Goal: Task Accomplishment & Management: Use online tool/utility

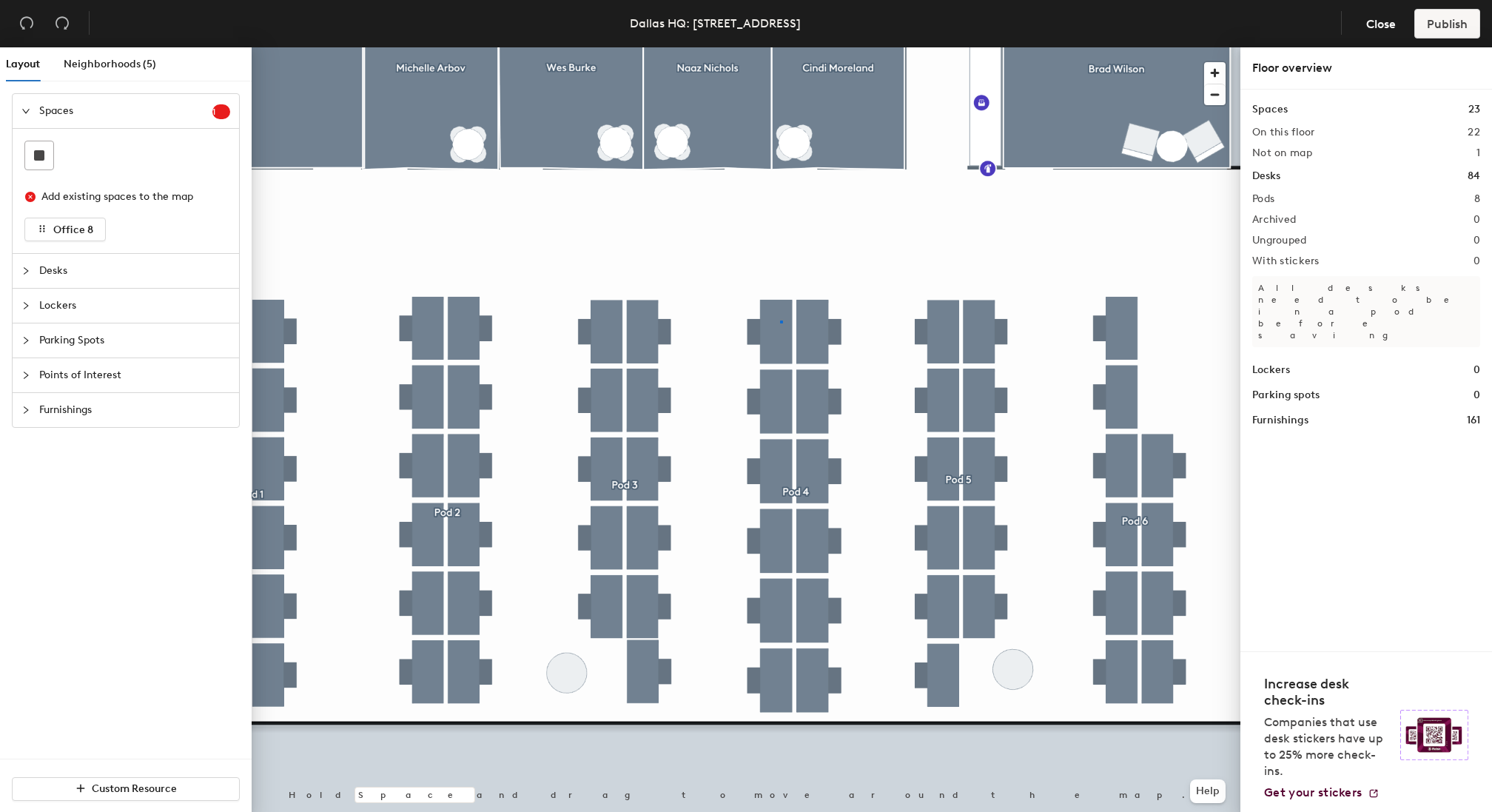
click at [781, 48] on div at bounding box center [746, 48] width 989 height 0
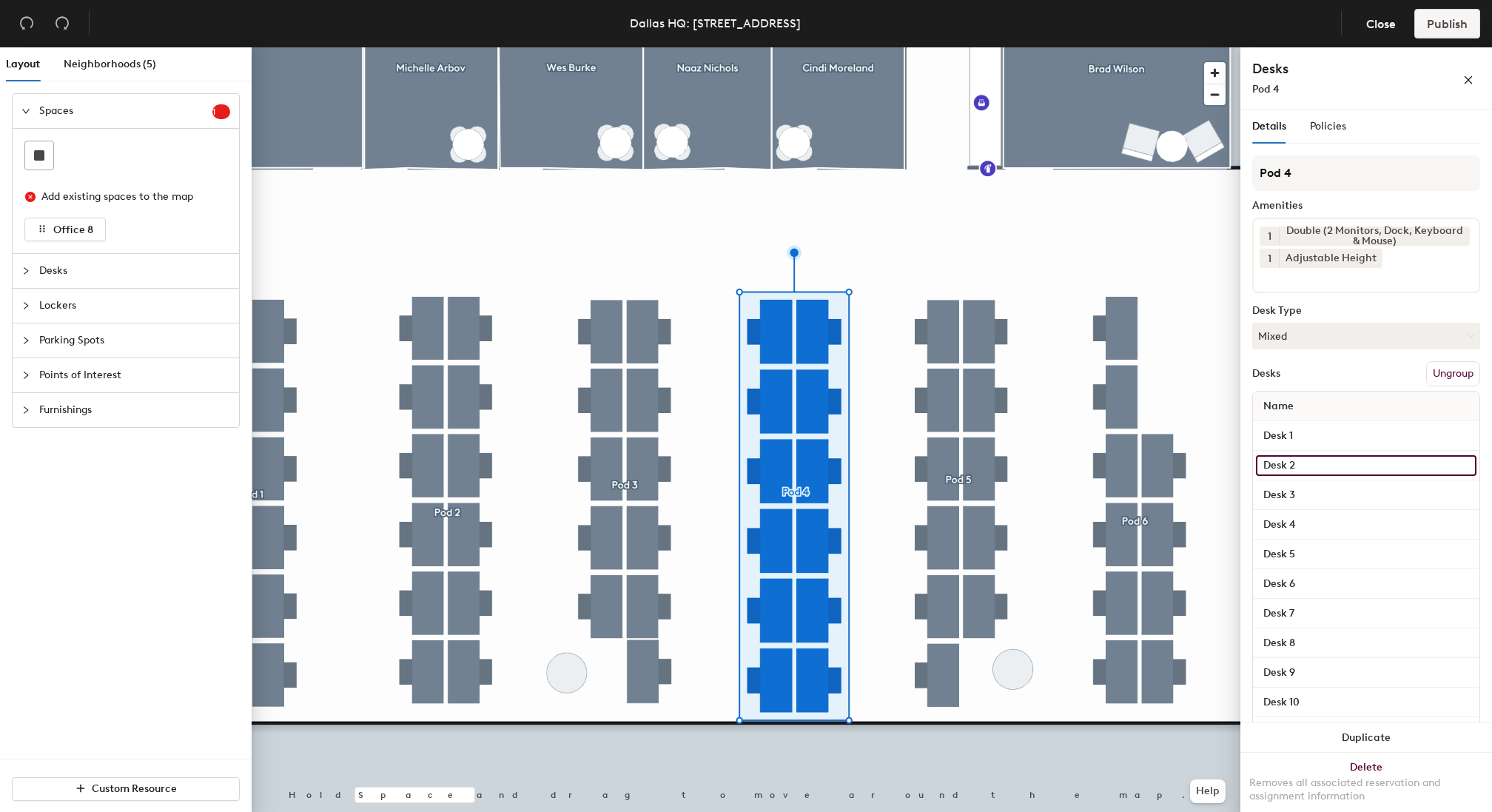
click at [1316, 460] on input "Desk 2" at bounding box center [1366, 465] width 221 height 20
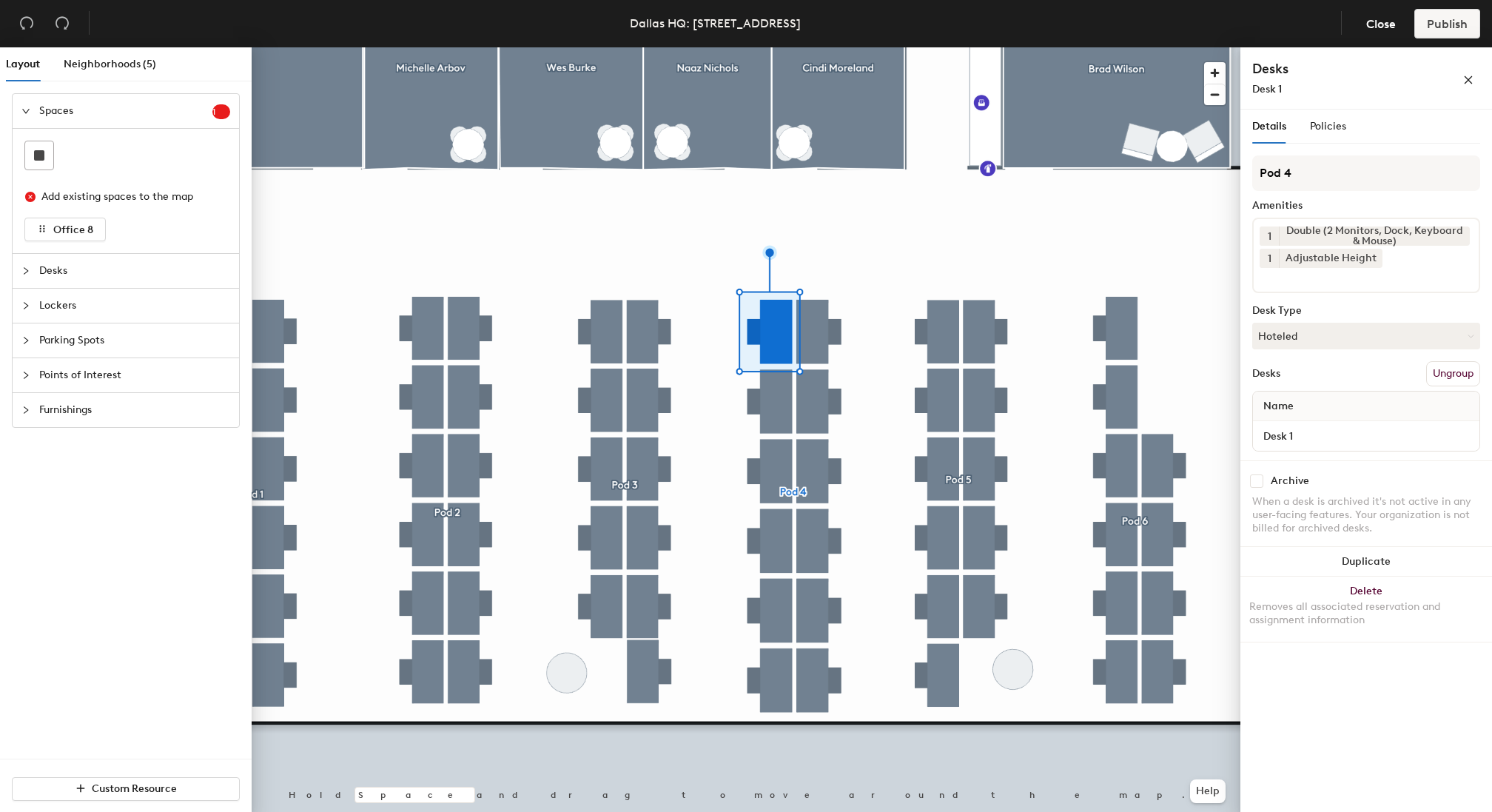
click at [1437, 376] on button "Ungroup" at bounding box center [1453, 374] width 54 height 26
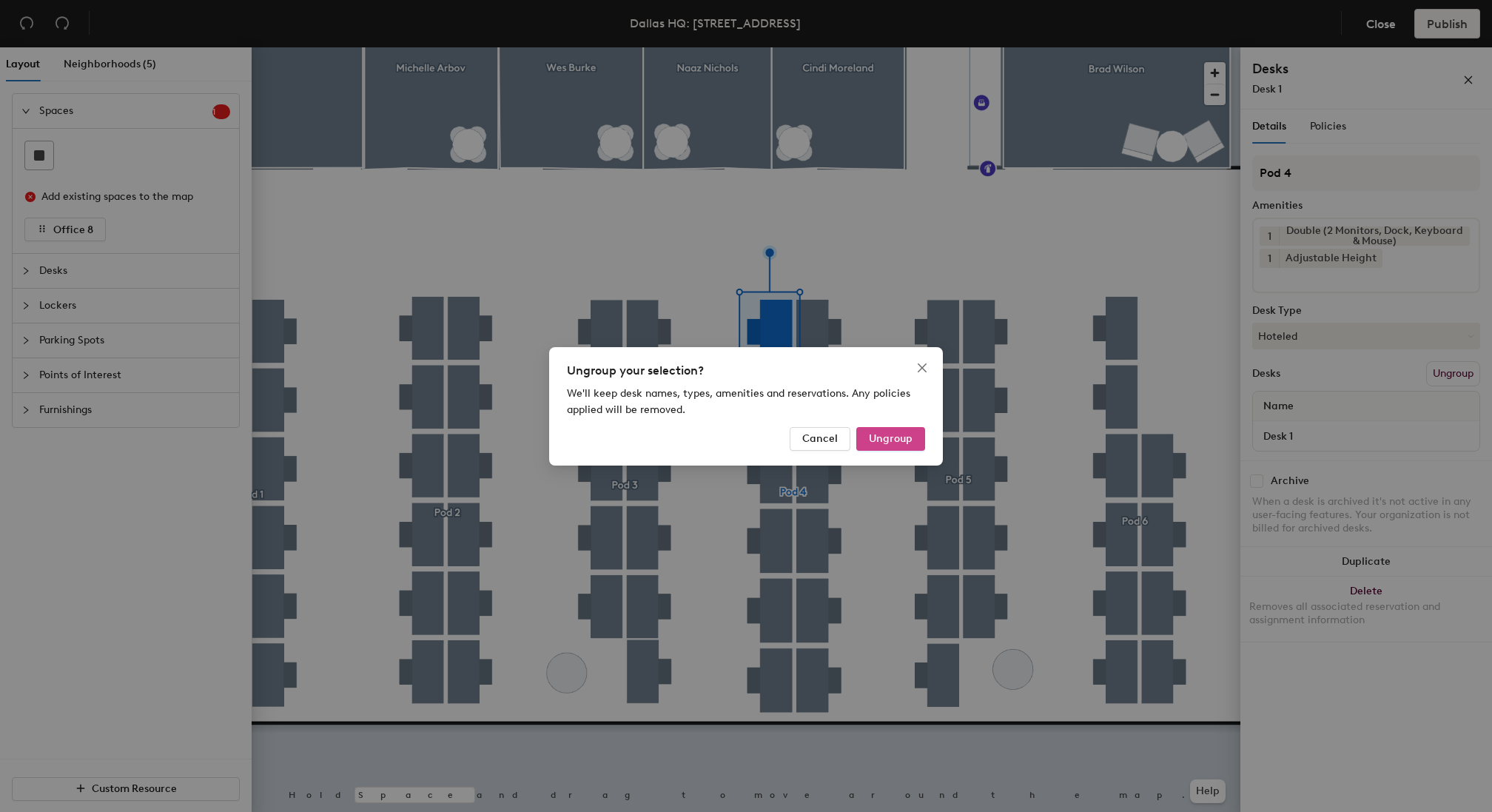
click at [894, 437] on span "Ungroup" at bounding box center [890, 438] width 43 height 13
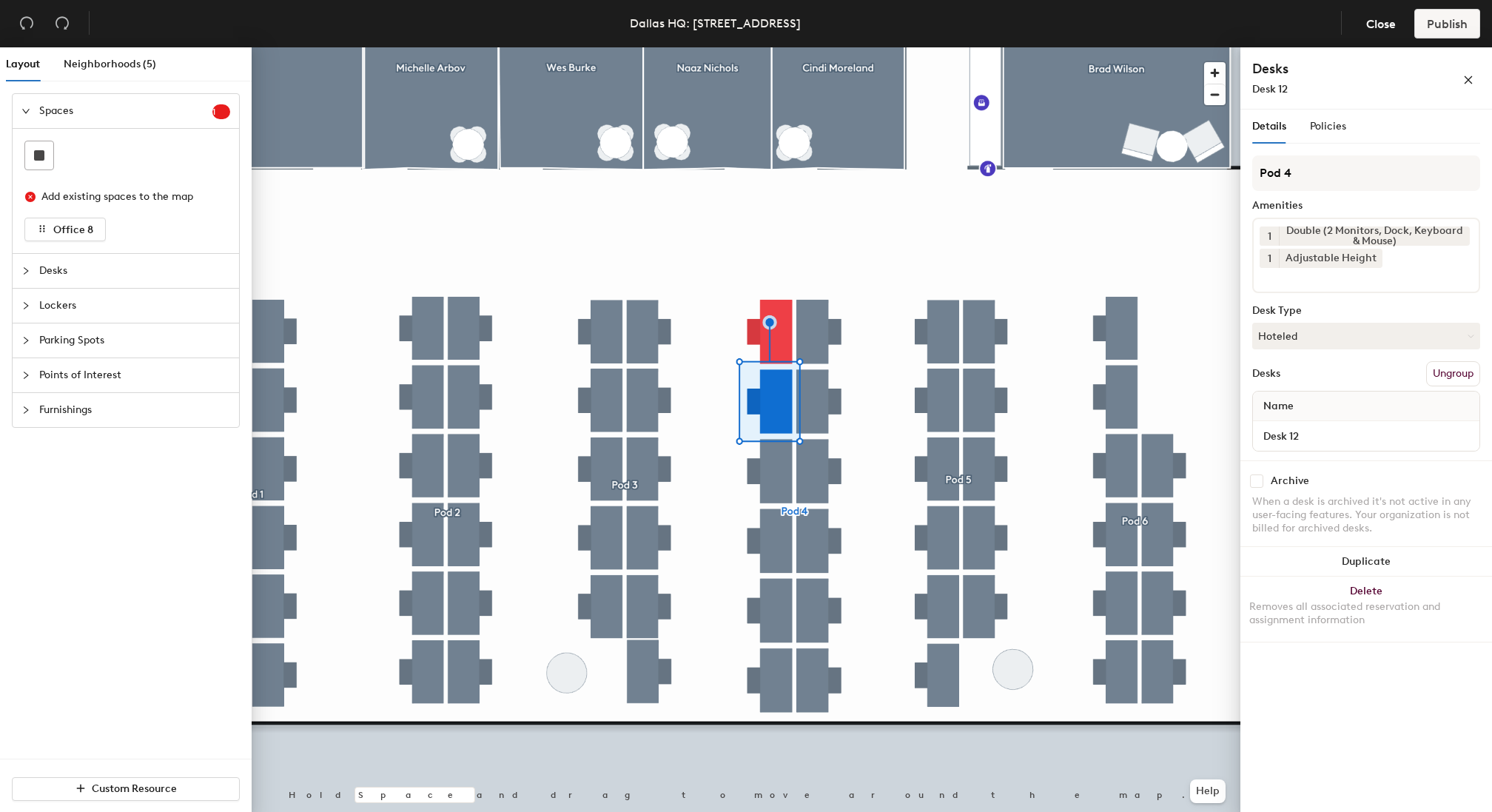
click at [776, 48] on div at bounding box center [746, 48] width 989 height 0
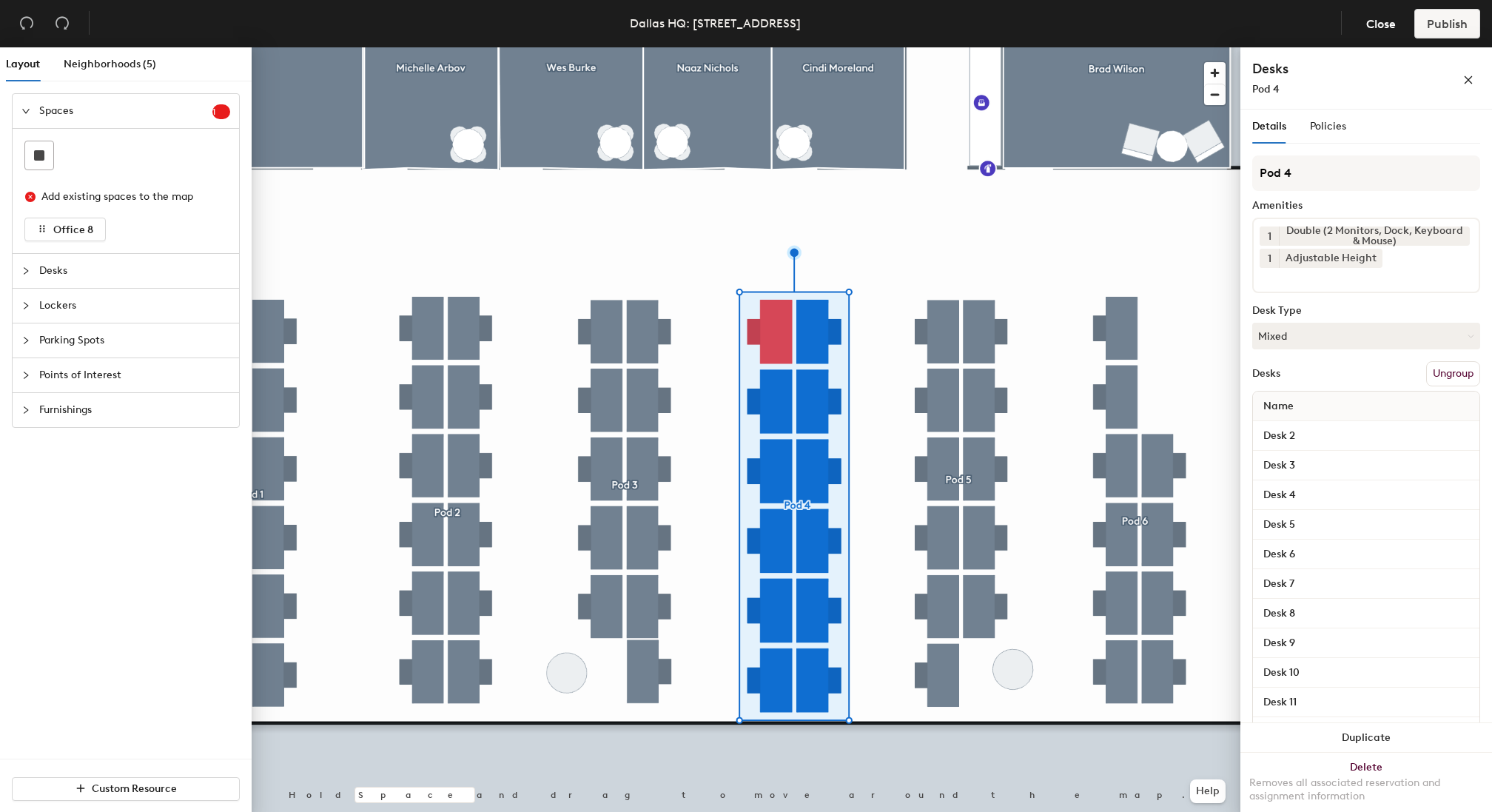
click at [1443, 377] on button "Ungroup" at bounding box center [1453, 374] width 54 height 26
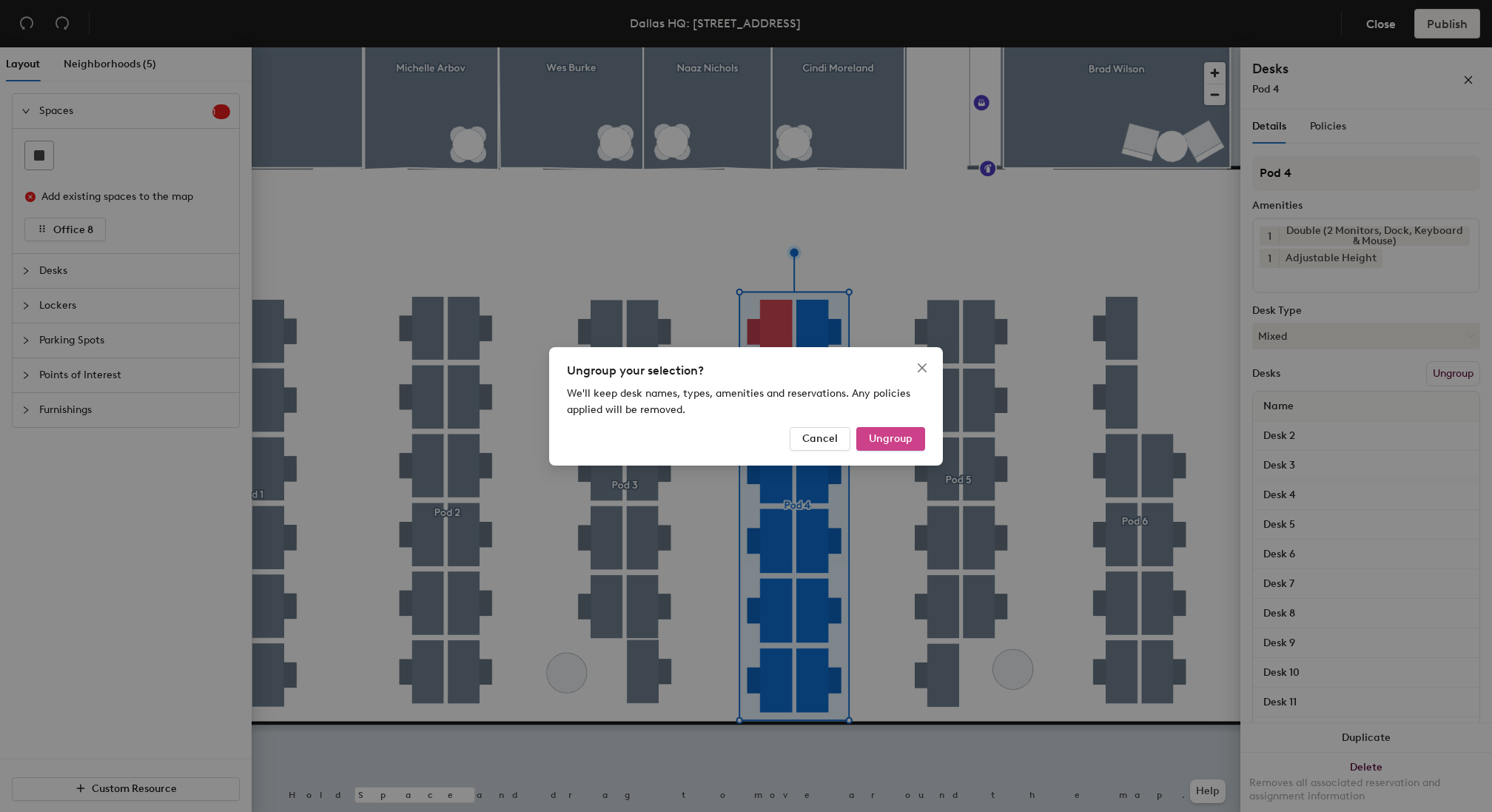
click at [902, 436] on span "Ungroup" at bounding box center [890, 438] width 43 height 13
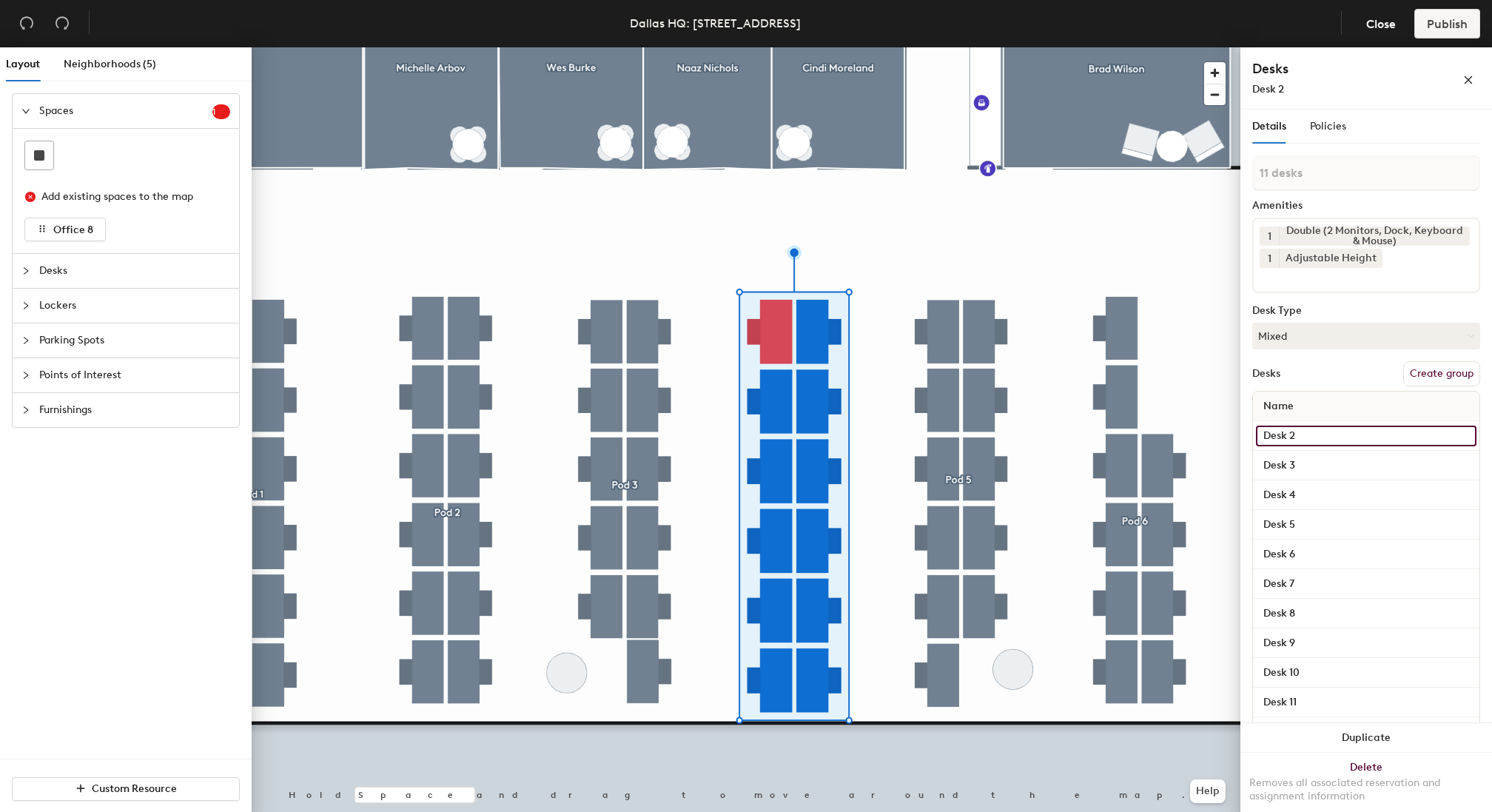
click at [1320, 435] on input "Desk 2" at bounding box center [1366, 435] width 221 height 20
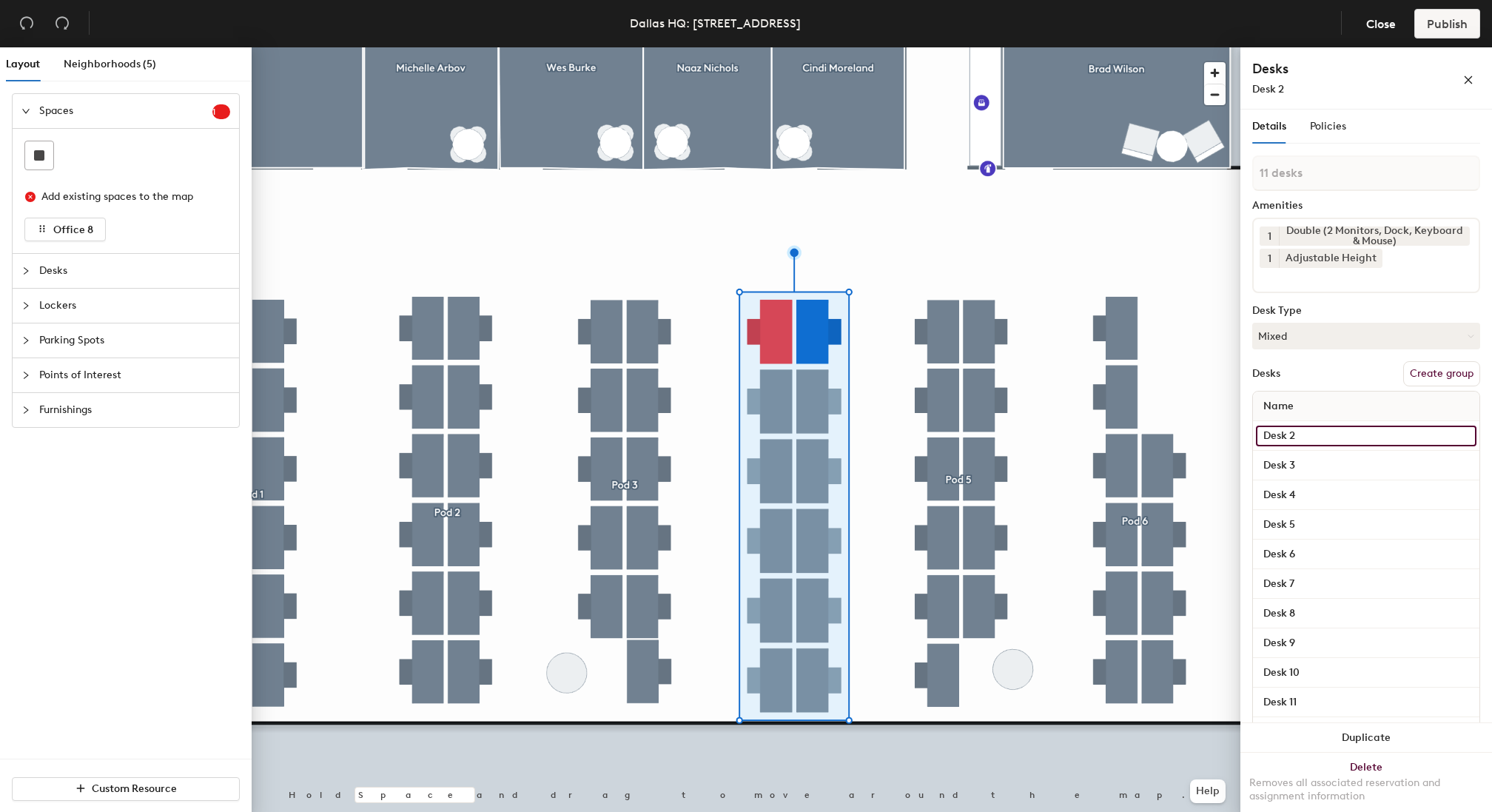
click at [1319, 439] on input "Desk 2" at bounding box center [1366, 435] width 221 height 20
click at [1311, 469] on input "Desk 3" at bounding box center [1366, 465] width 221 height 20
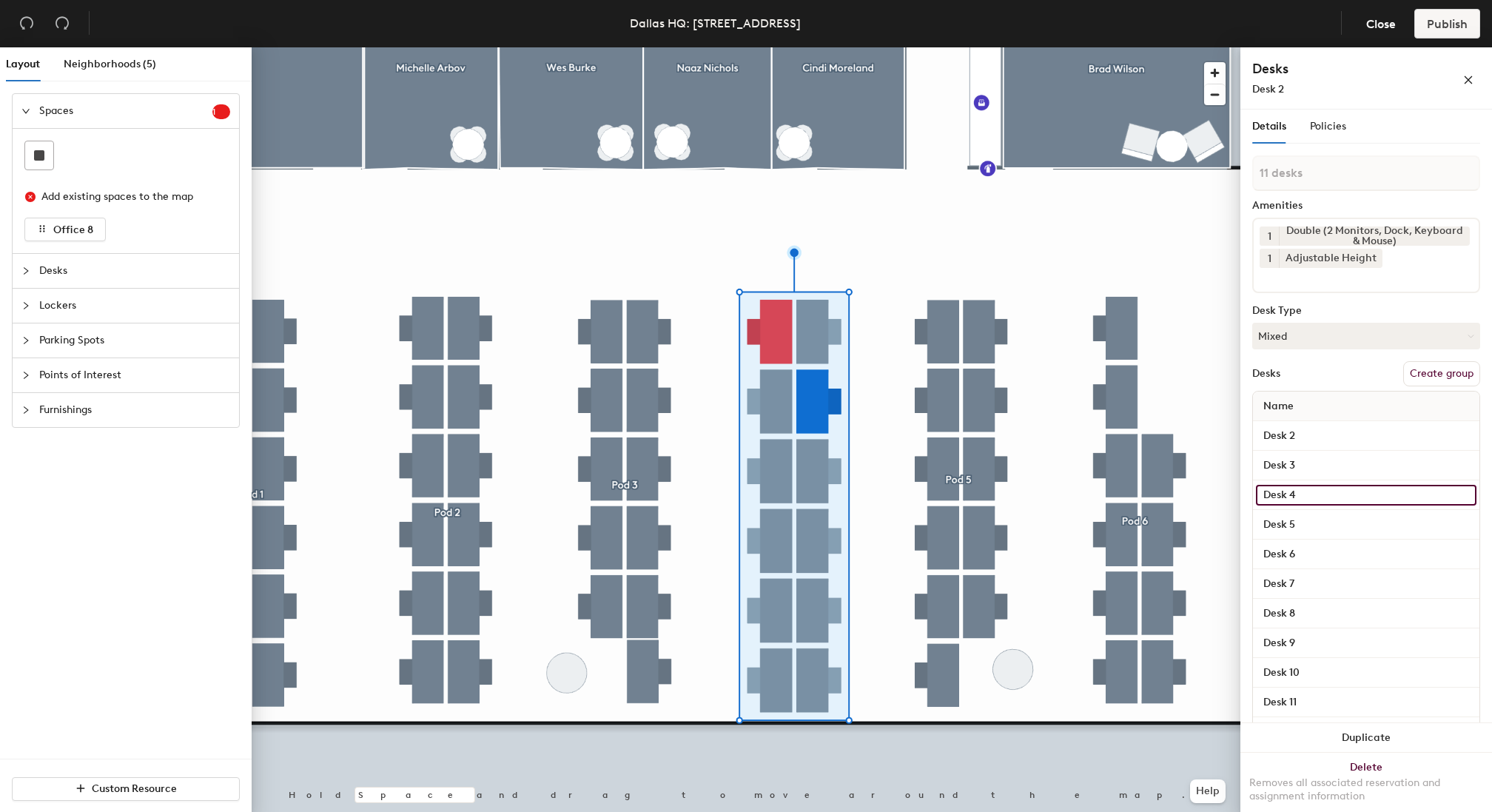
click at [1313, 495] on input "Desk 4" at bounding box center [1366, 495] width 221 height 20
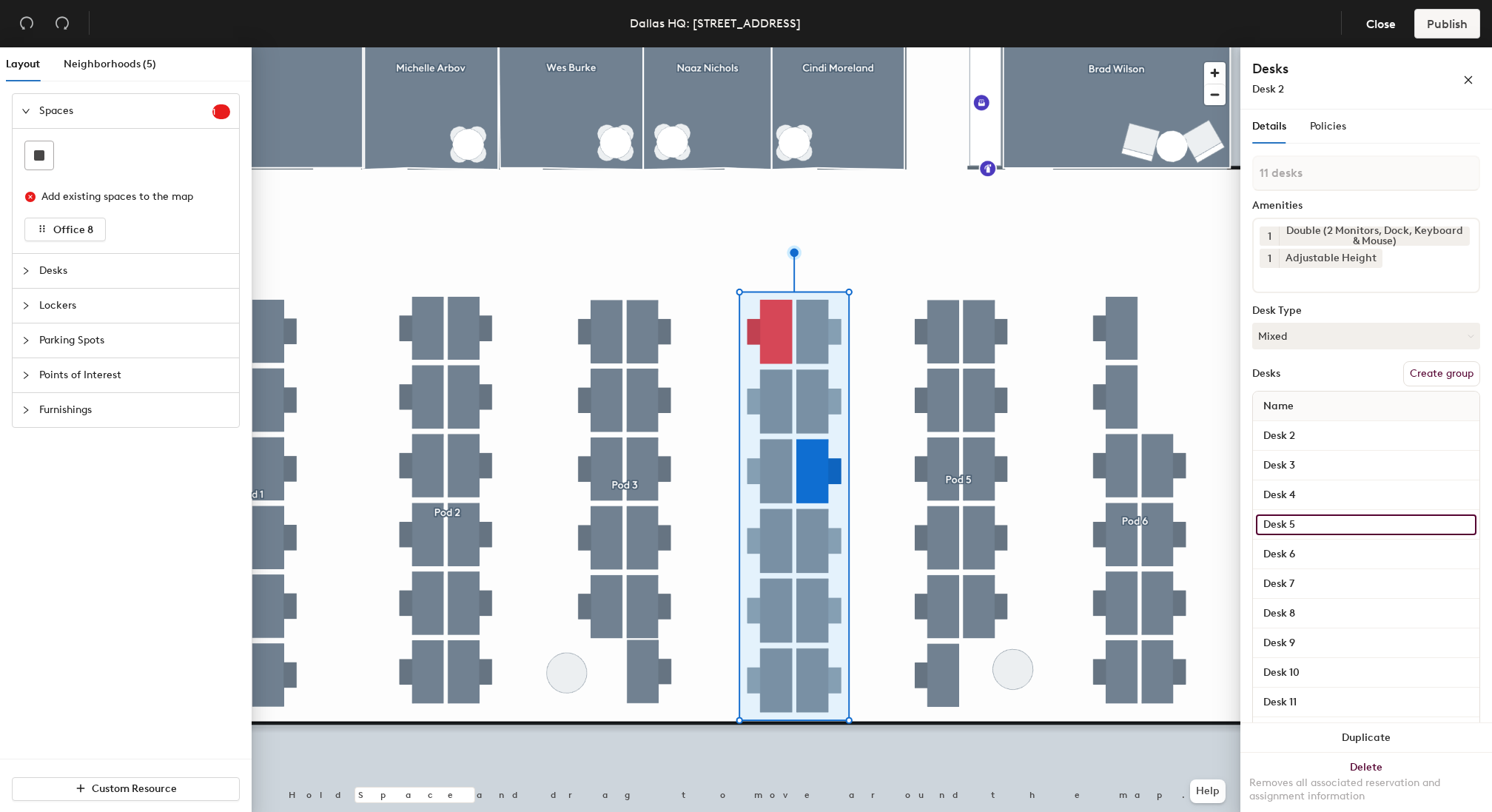
click at [1321, 524] on input "Desk 5" at bounding box center [1366, 525] width 221 height 20
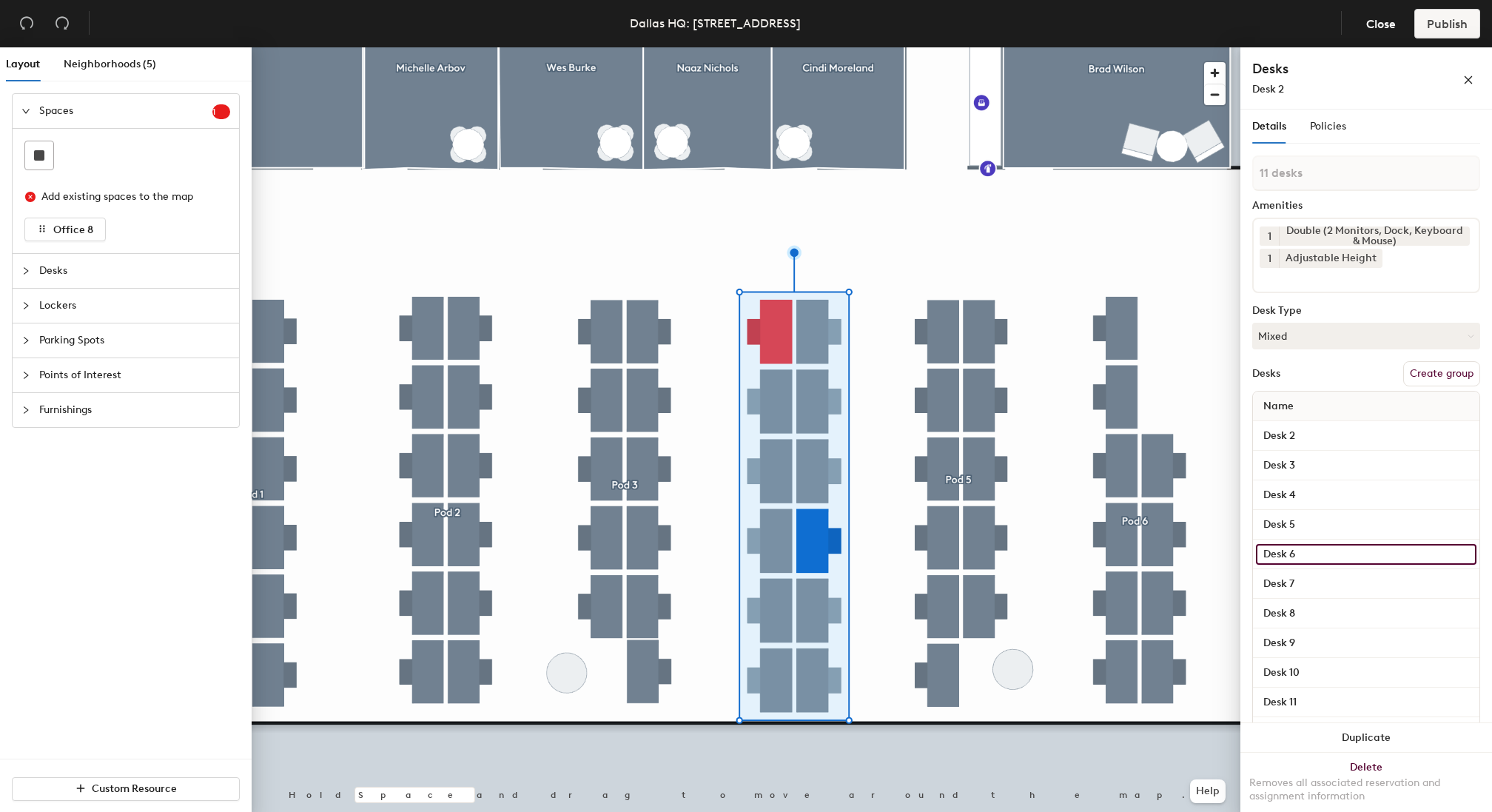
click at [1326, 555] on input "Desk 6" at bounding box center [1366, 554] width 221 height 20
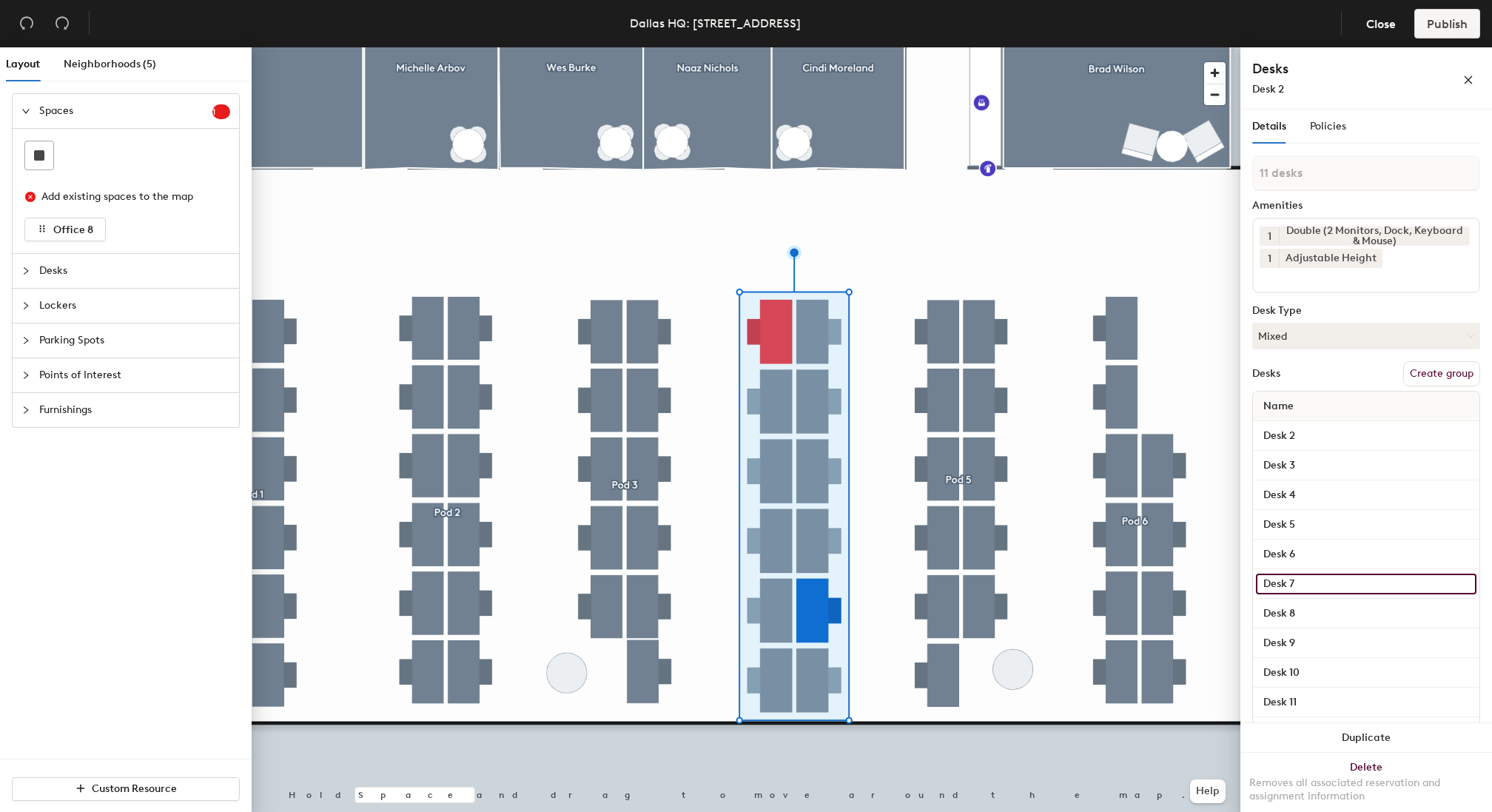
click at [1327, 586] on input "Desk 7" at bounding box center [1366, 584] width 221 height 20
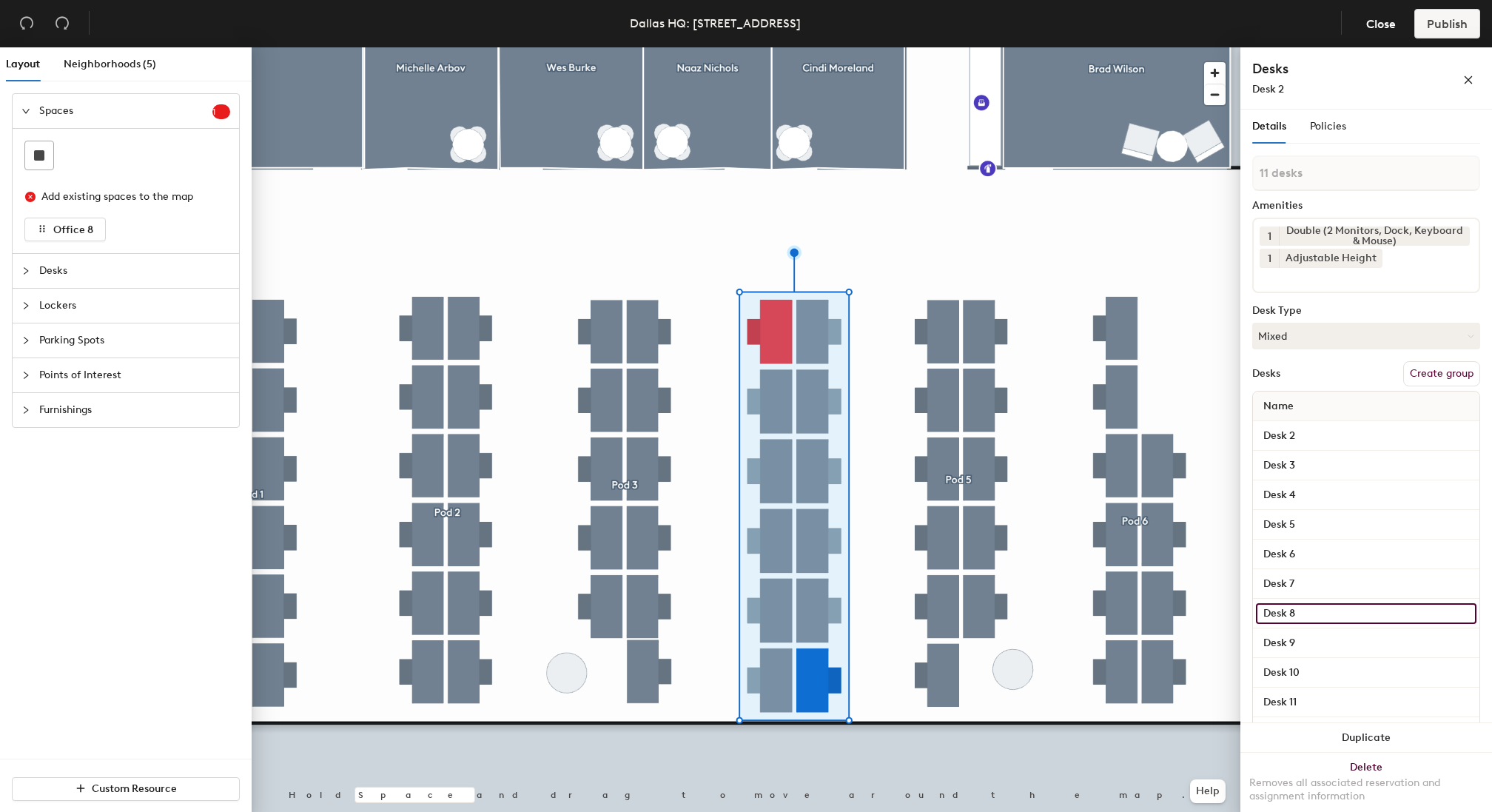
click at [1332, 617] on input "Desk 8" at bounding box center [1366, 613] width 221 height 20
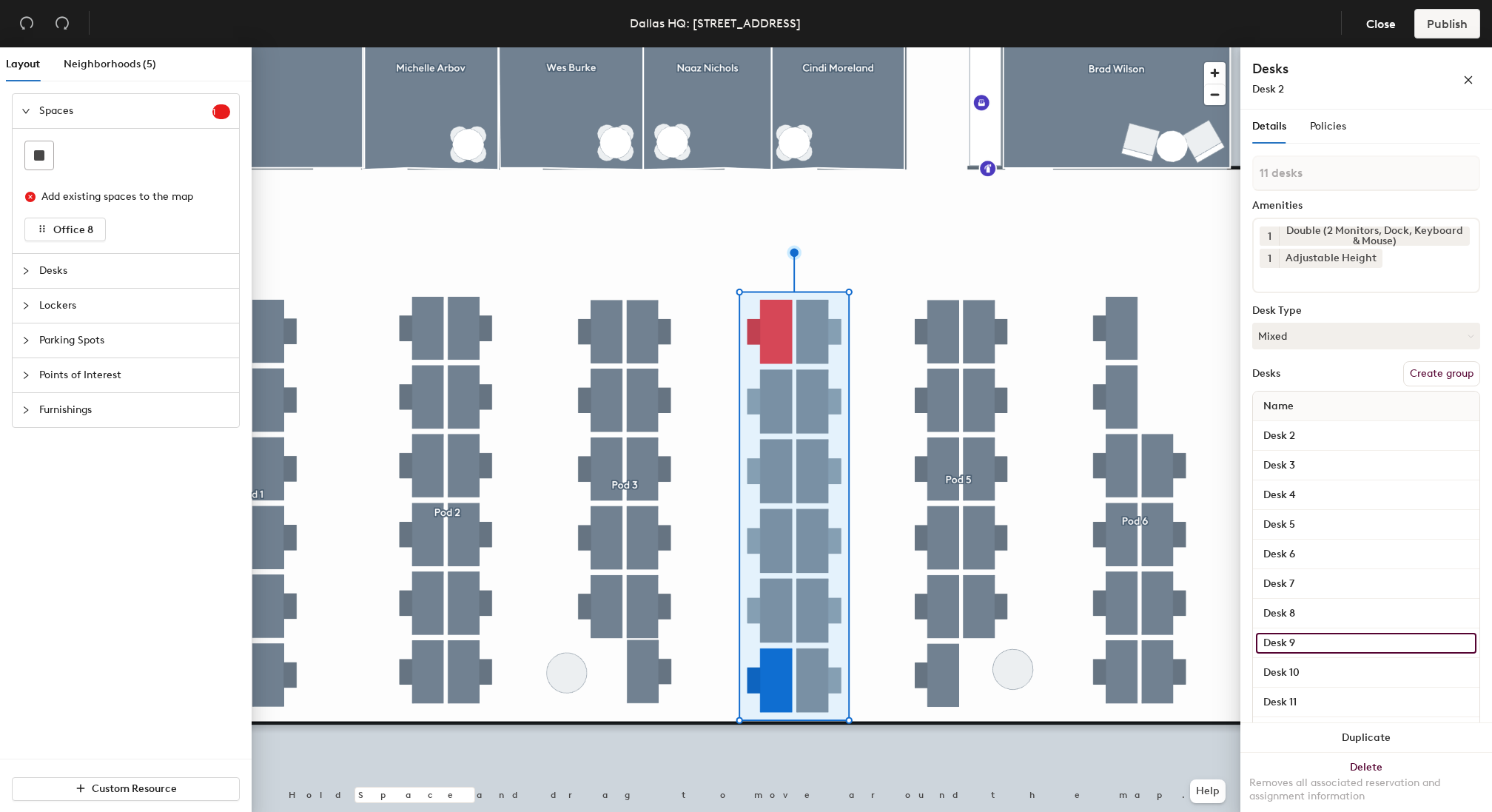
click at [1332, 641] on input "Desk 9" at bounding box center [1366, 643] width 221 height 20
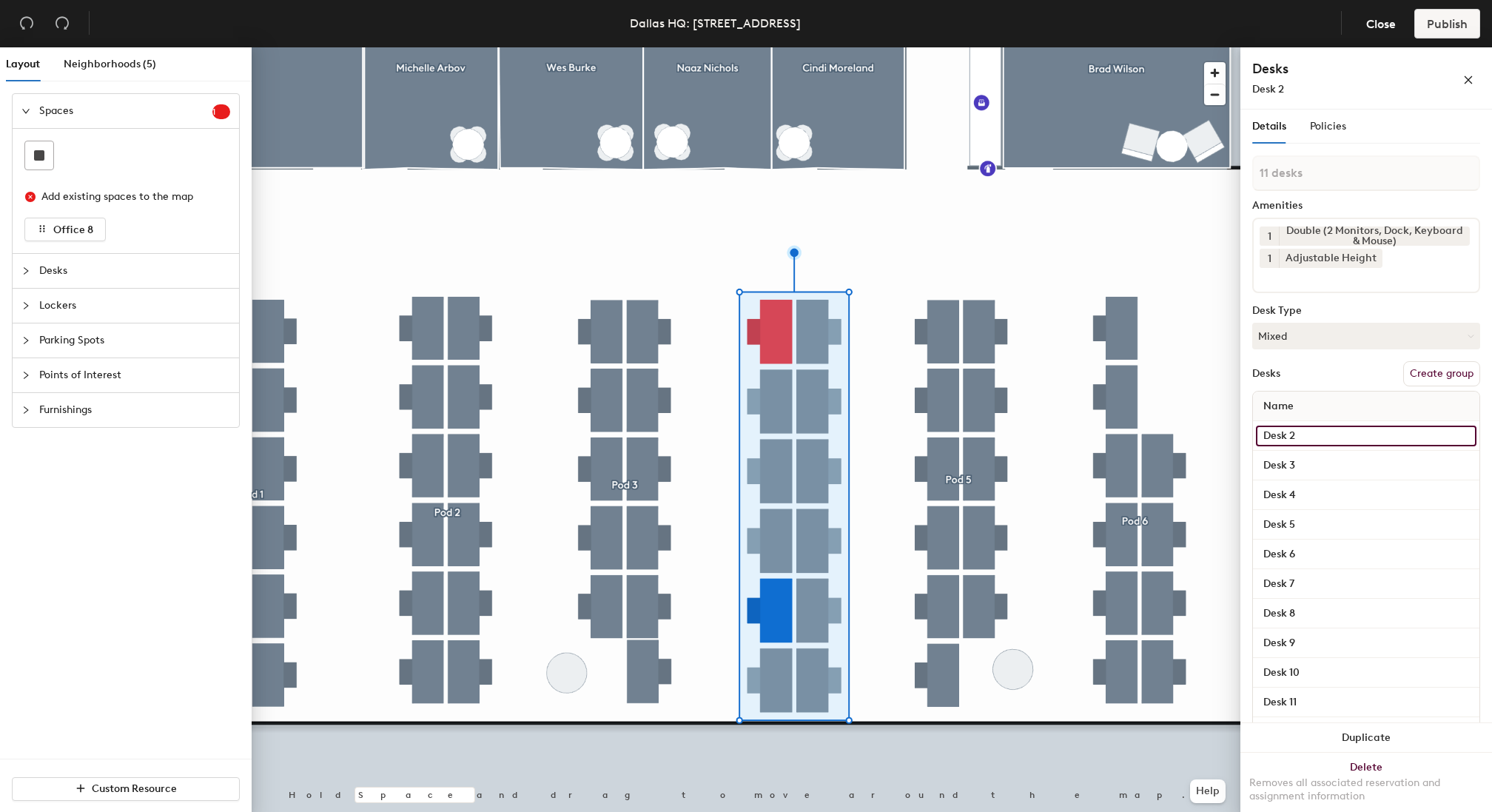
click at [1305, 435] on input "Desk 2" at bounding box center [1366, 435] width 221 height 20
click at [1317, 435] on input "Desk 2" at bounding box center [1366, 435] width 221 height 20
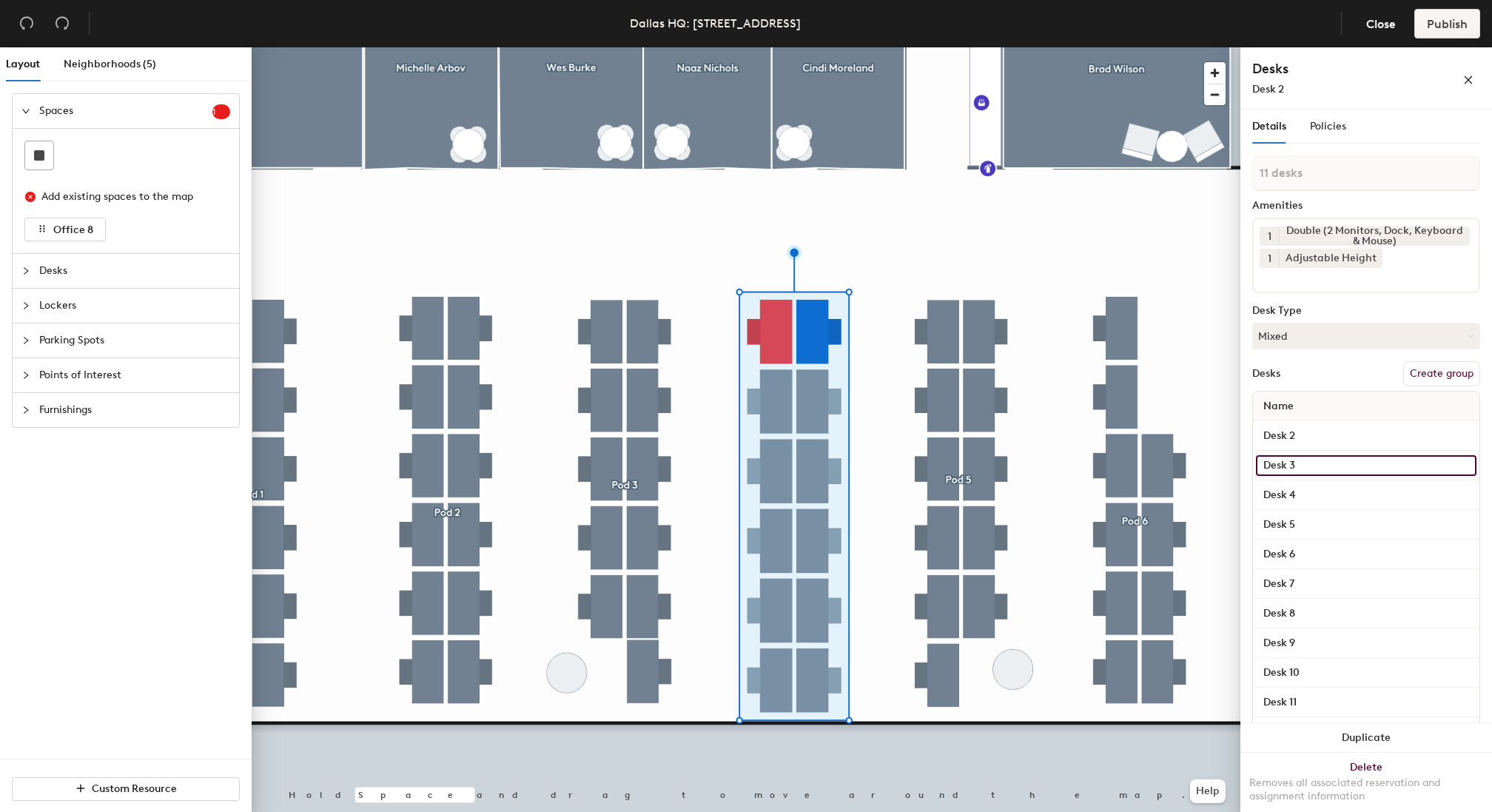
click at [1314, 466] on input "Desk 3" at bounding box center [1366, 465] width 221 height 20
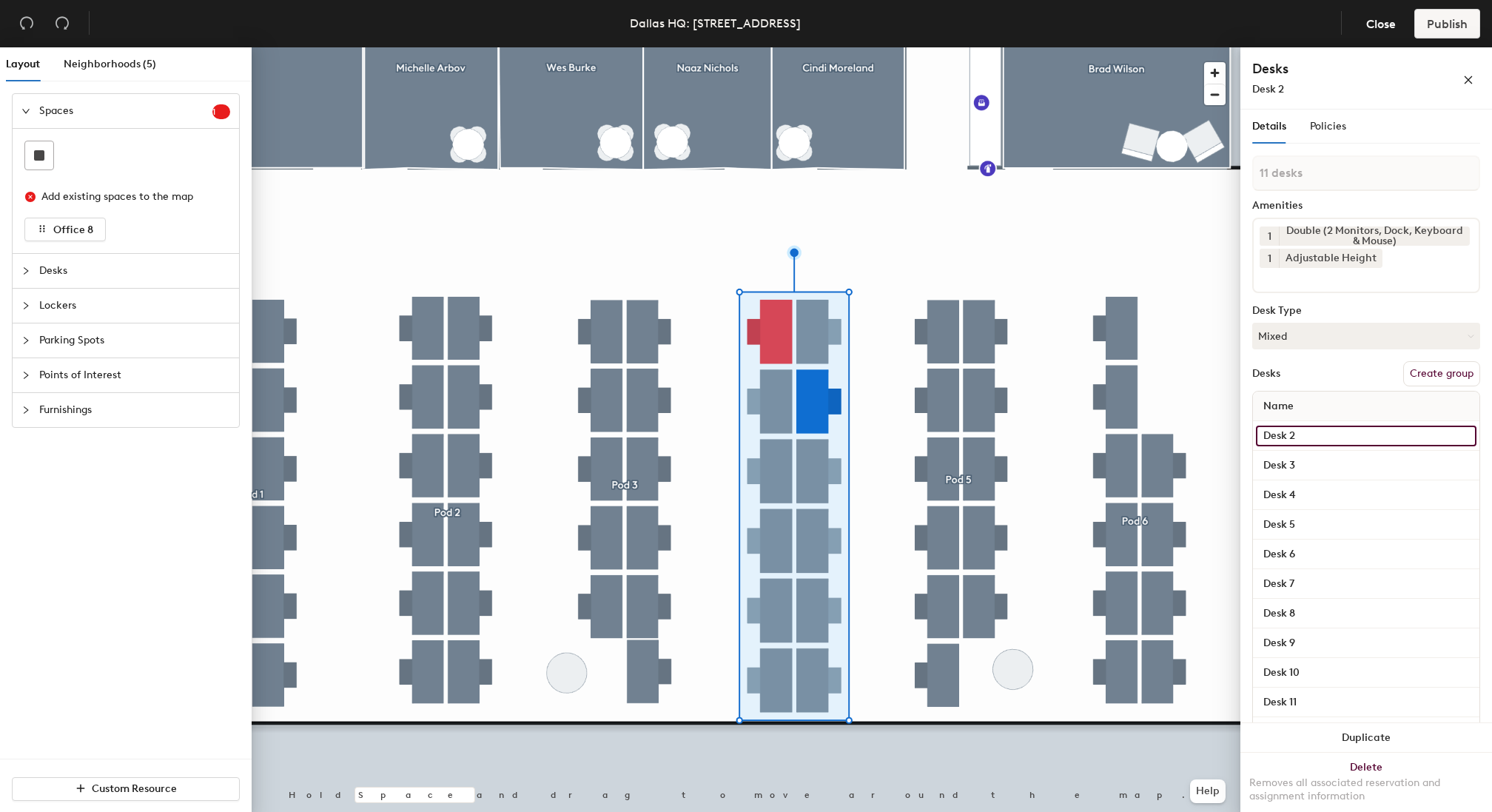
click at [1313, 437] on input "Desk 2" at bounding box center [1366, 435] width 221 height 20
type input "1 desk"
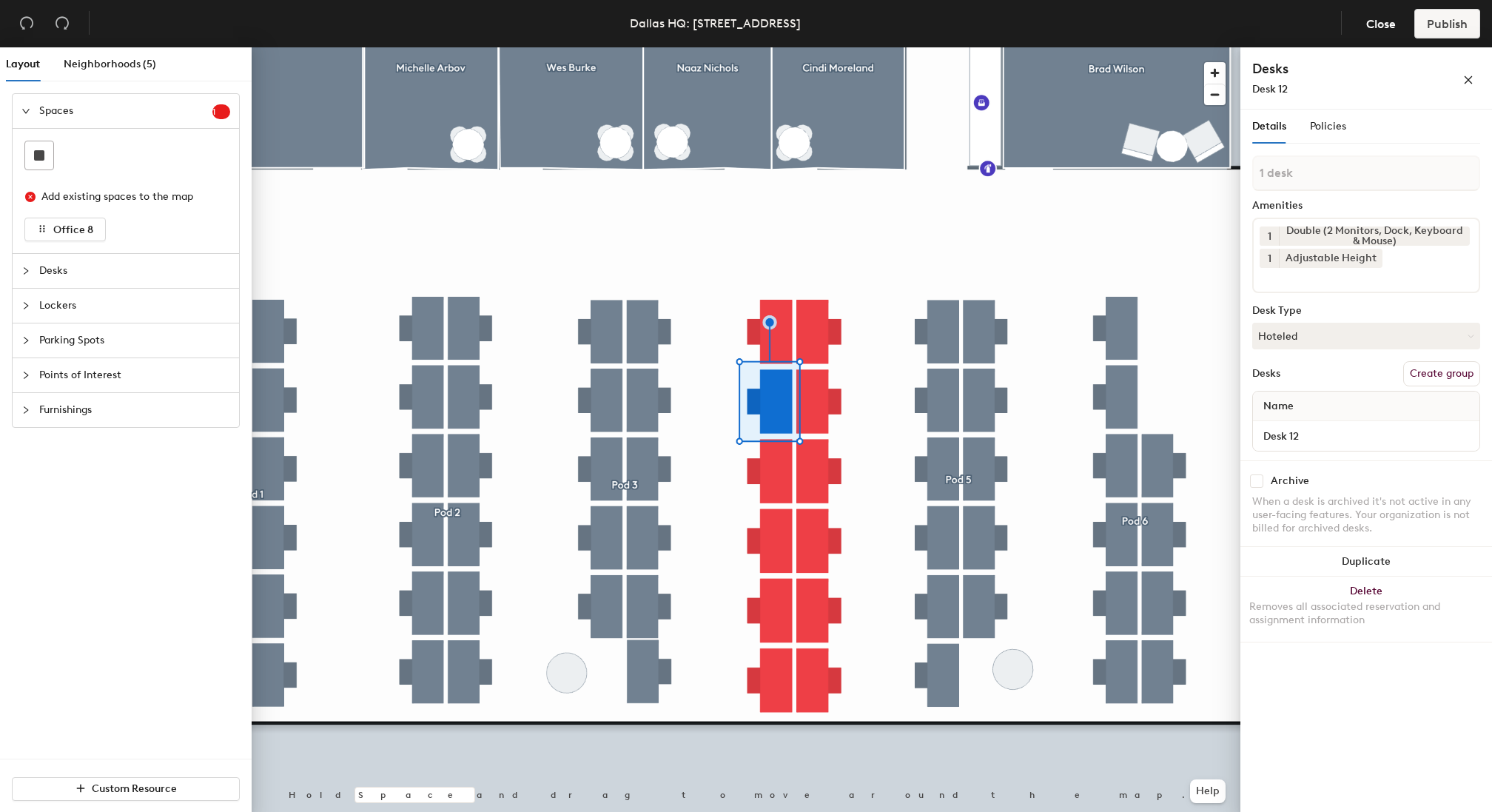
click at [772, 48] on div at bounding box center [746, 48] width 989 height 0
click at [1299, 442] on input "Desk 12" at bounding box center [1366, 435] width 221 height 20
click at [1311, 437] on input "Desk 12" at bounding box center [1366, 435] width 221 height 20
type input "Desk 2"
click at [774, 48] on div at bounding box center [746, 48] width 989 height 0
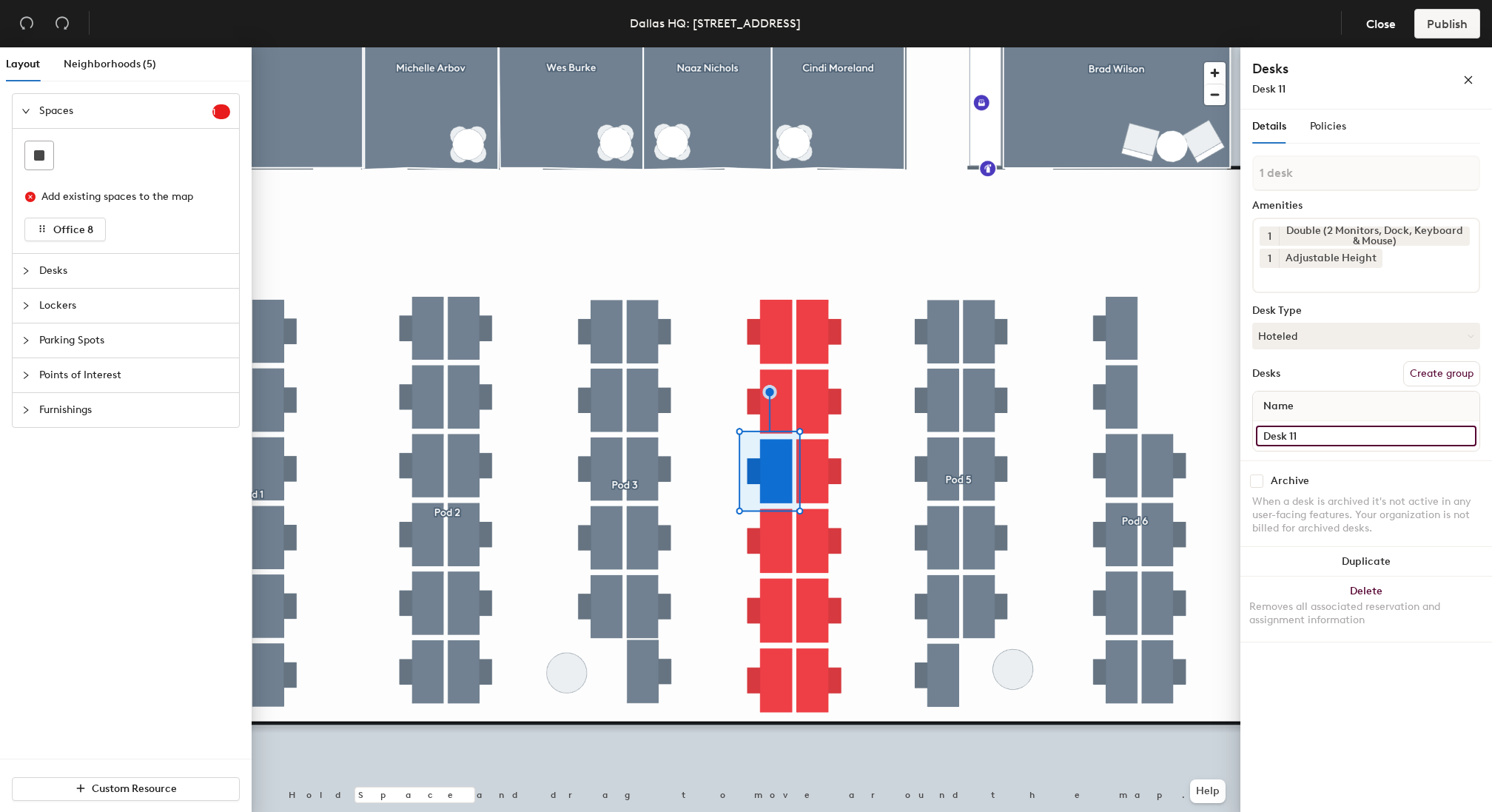
click at [1317, 441] on input "Desk 11" at bounding box center [1366, 435] width 221 height 20
type input "Desk 3"
click at [1356, 438] on input "Desk 10" at bounding box center [1366, 435] width 221 height 20
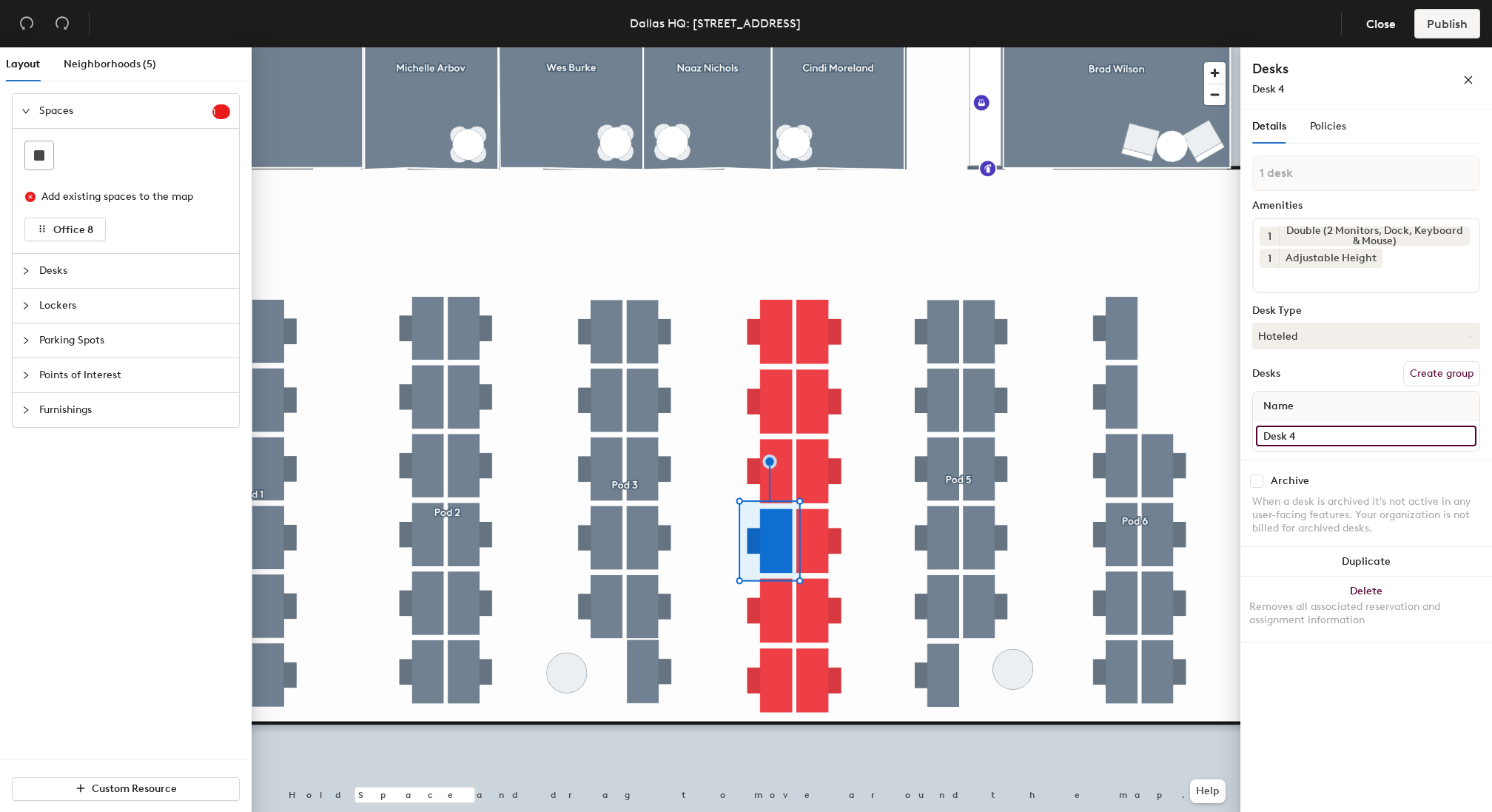
type input "Desk 4"
click at [1315, 437] on input "Desk 9" at bounding box center [1366, 435] width 221 height 20
type input "Desk 6"
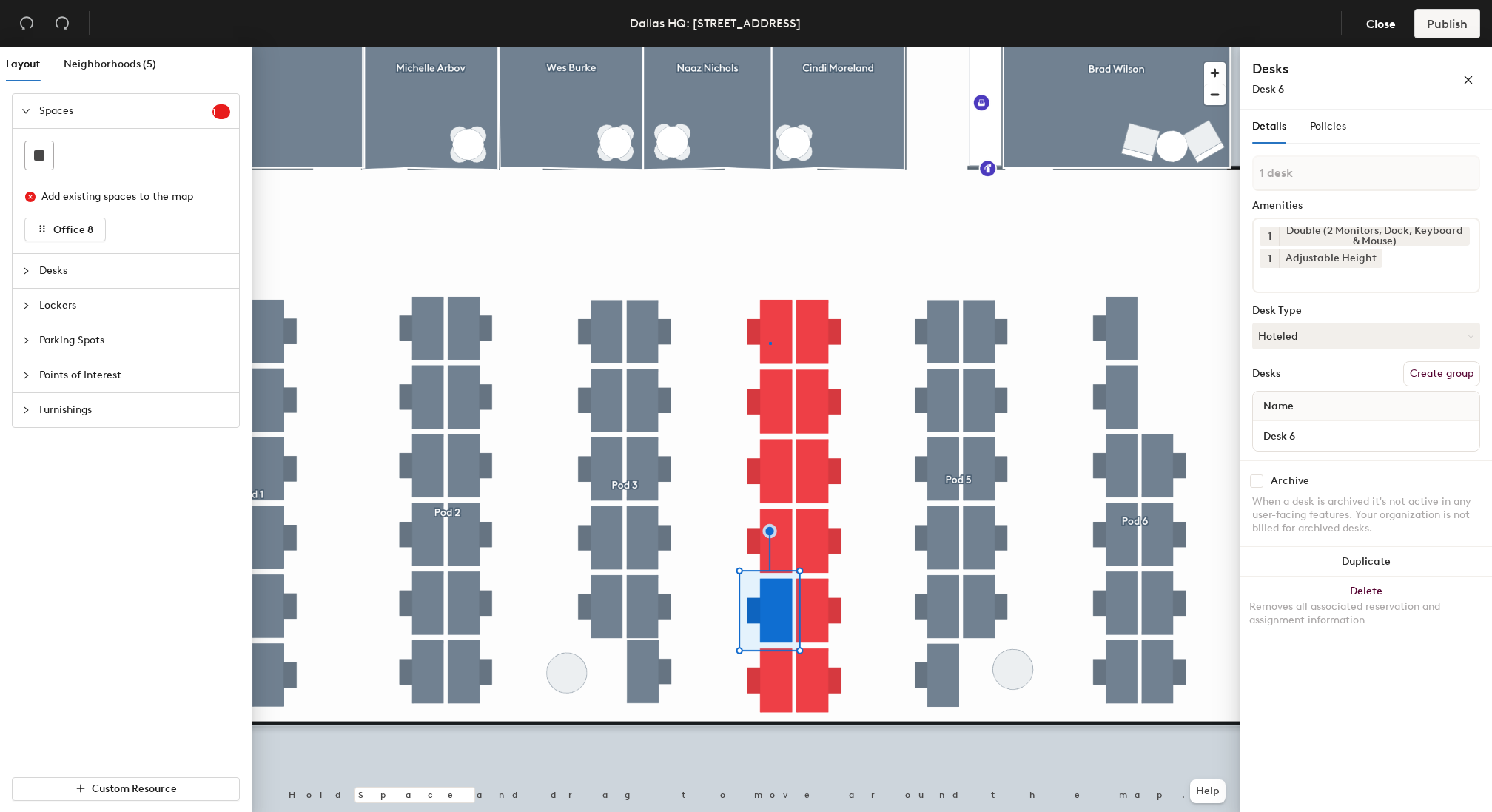
click at [769, 48] on div at bounding box center [746, 48] width 989 height 0
click at [775, 48] on div at bounding box center [746, 48] width 989 height 0
click at [781, 48] on div at bounding box center [746, 48] width 989 height 0
click at [779, 48] on div at bounding box center [746, 48] width 989 height 0
click at [1339, 432] on input "Desk 6" at bounding box center [1366, 435] width 221 height 20
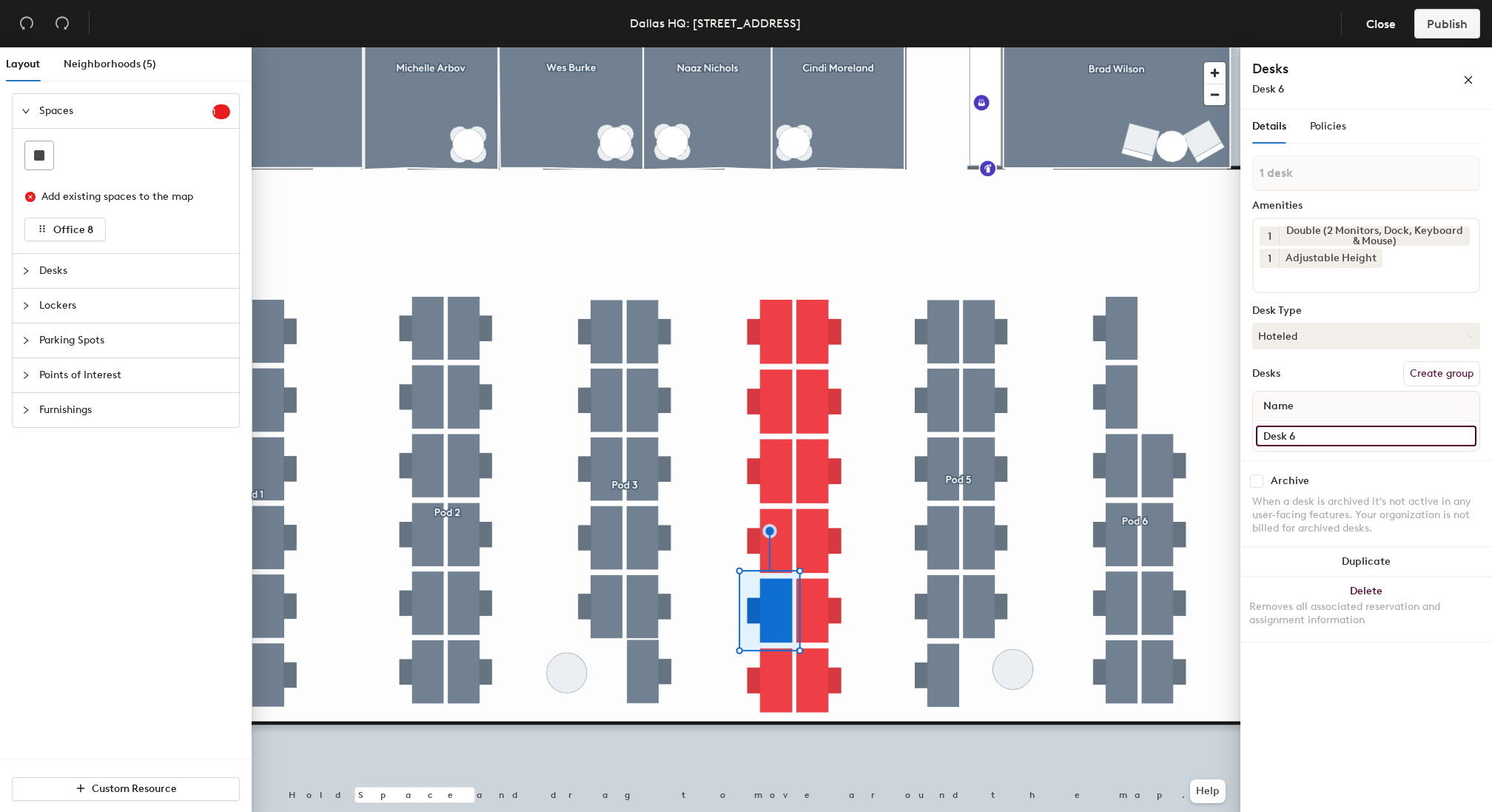
click at [1339, 432] on input "Desk 6" at bounding box center [1366, 435] width 221 height 20
type input "Desk 6"
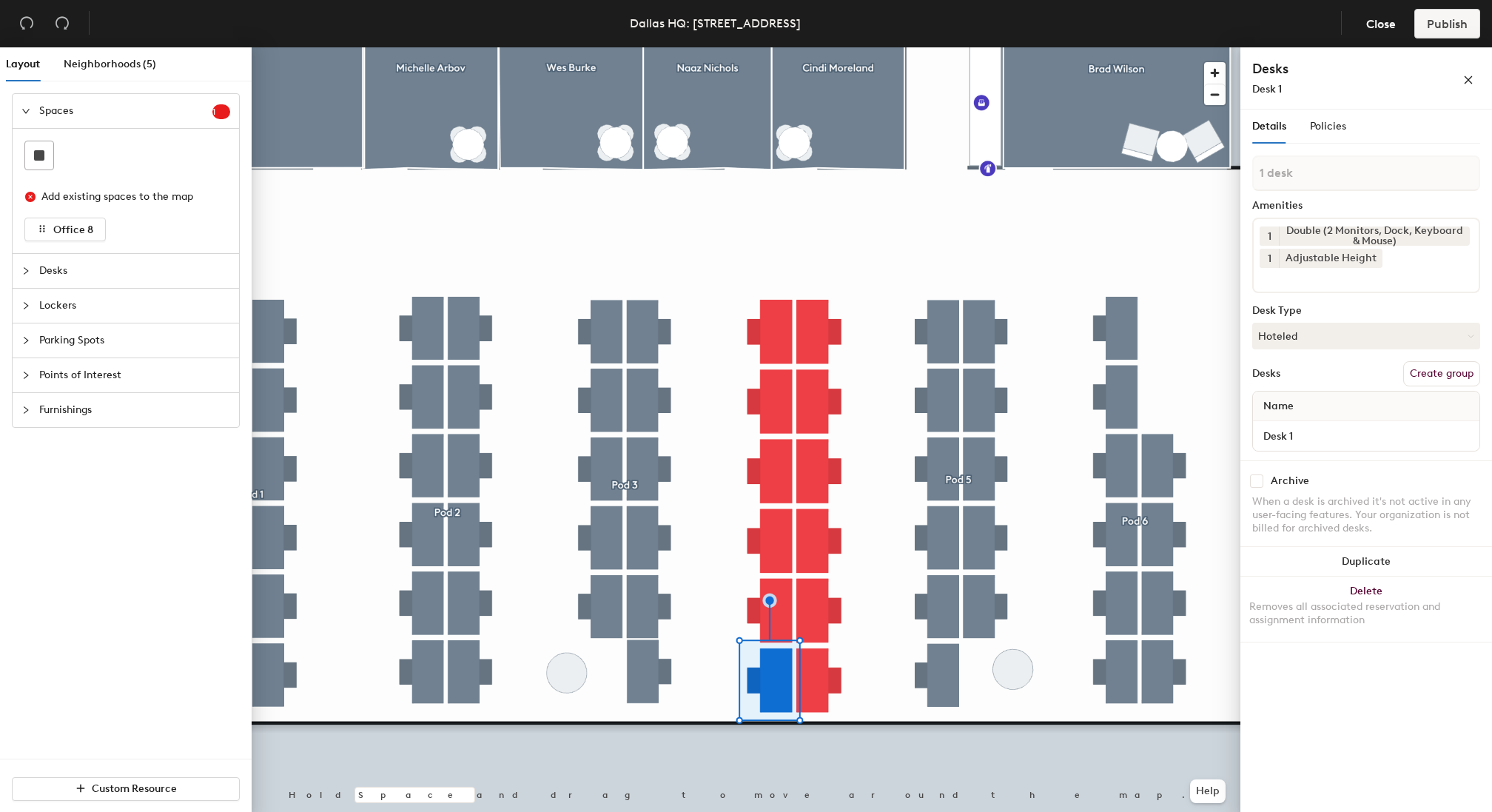
click at [778, 48] on div at bounding box center [746, 48] width 989 height 0
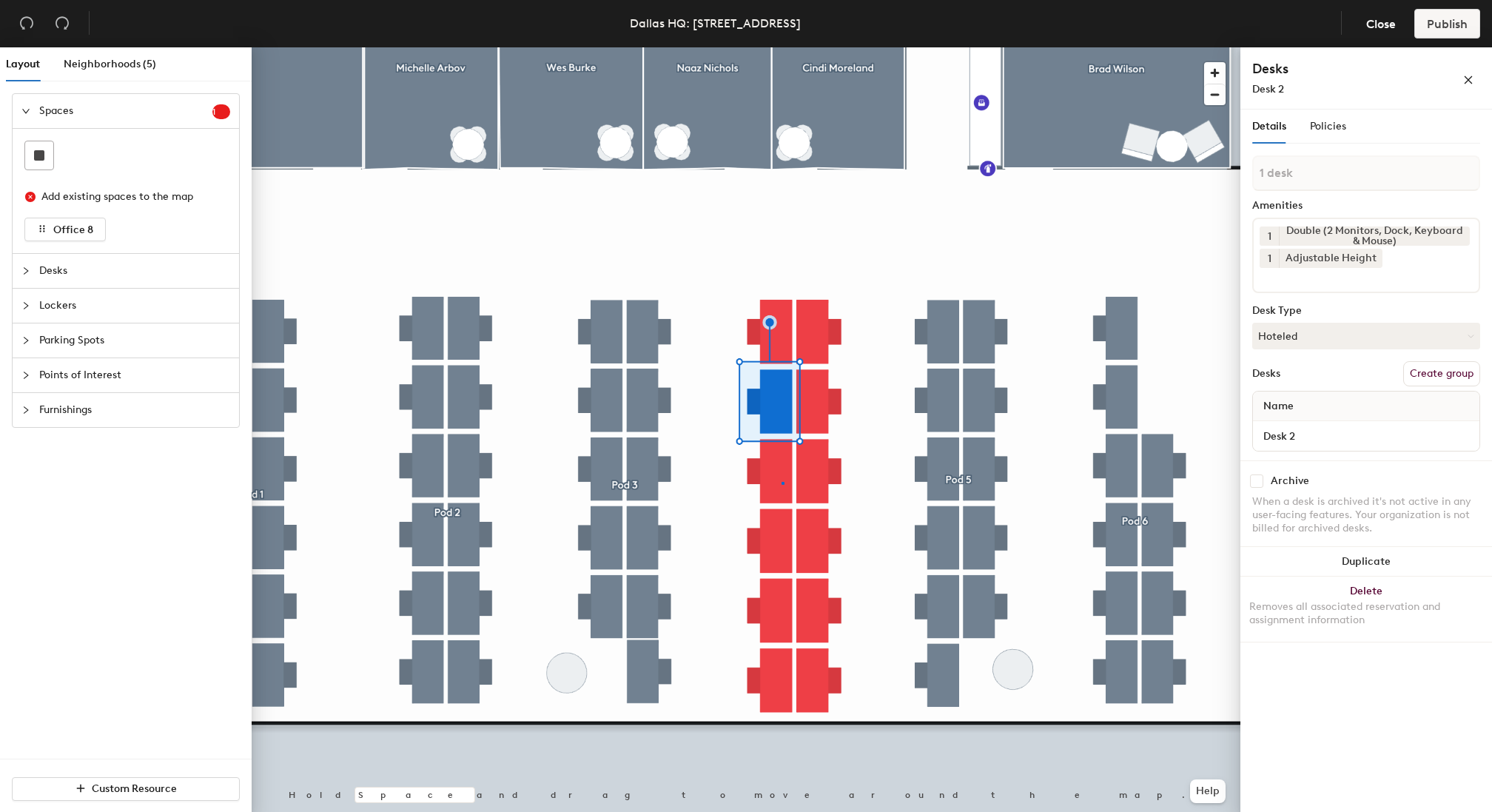
click at [781, 48] on div at bounding box center [746, 48] width 989 height 0
click at [781, 48] on div at bounding box center [746, 48] width 989 height 0
click at [775, 48] on div at bounding box center [746, 48] width 989 height 0
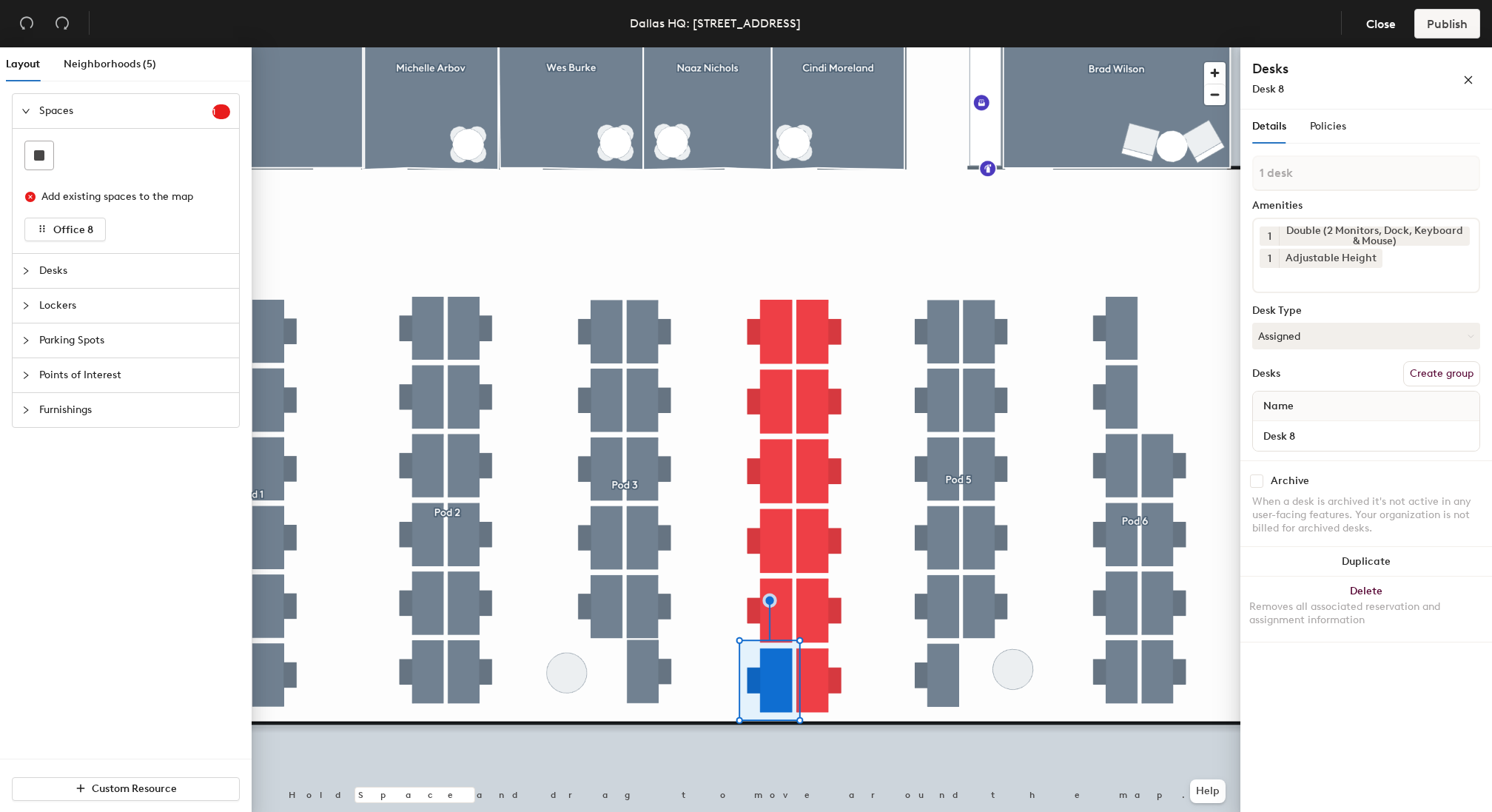
click at [791, 48] on div at bounding box center [746, 48] width 989 height 0
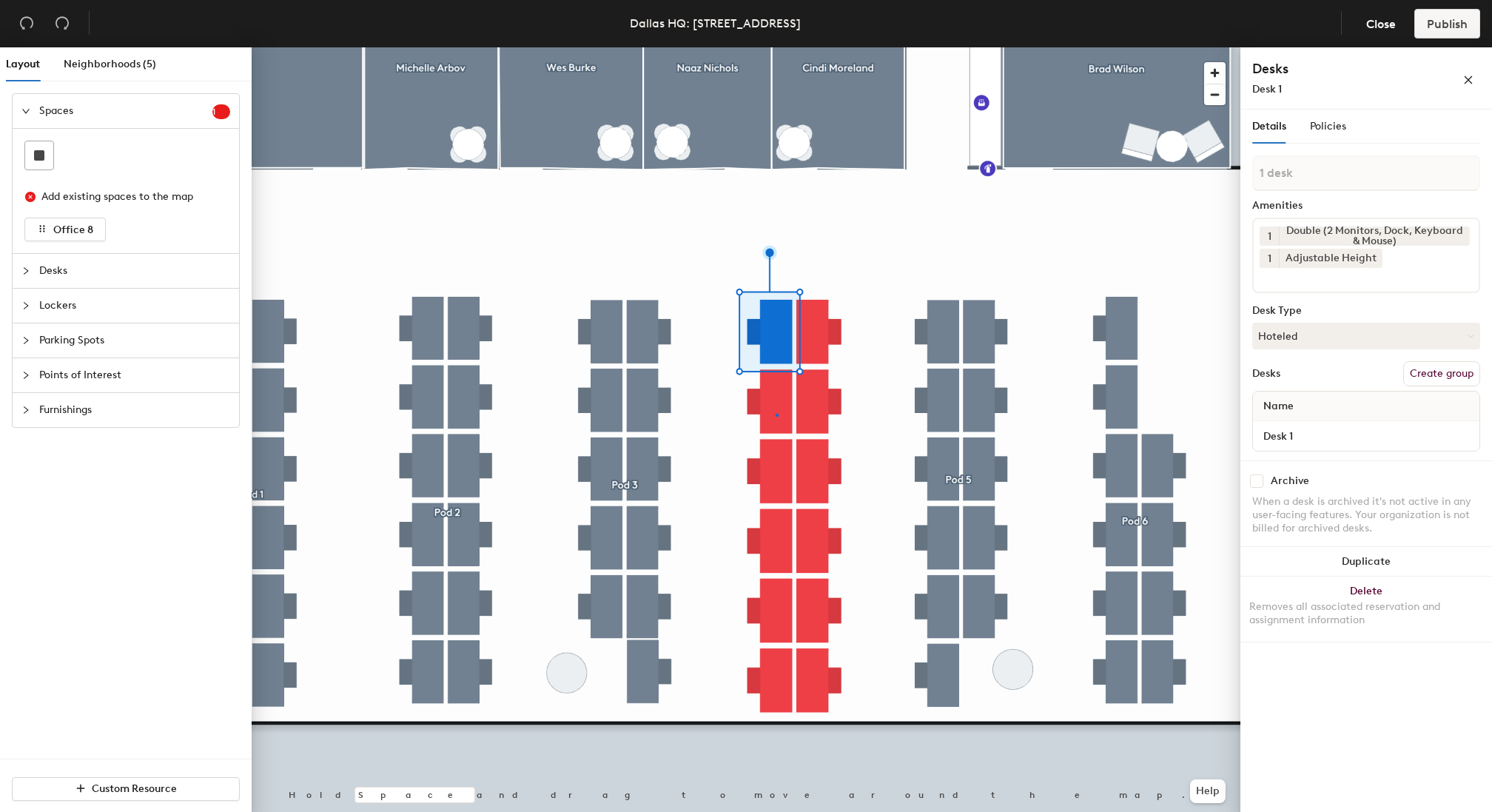
click at [776, 48] on div at bounding box center [746, 48] width 989 height 0
click at [770, 48] on div at bounding box center [746, 48] width 989 height 0
click at [768, 48] on div at bounding box center [746, 48] width 989 height 0
click at [766, 48] on div at bounding box center [746, 48] width 989 height 0
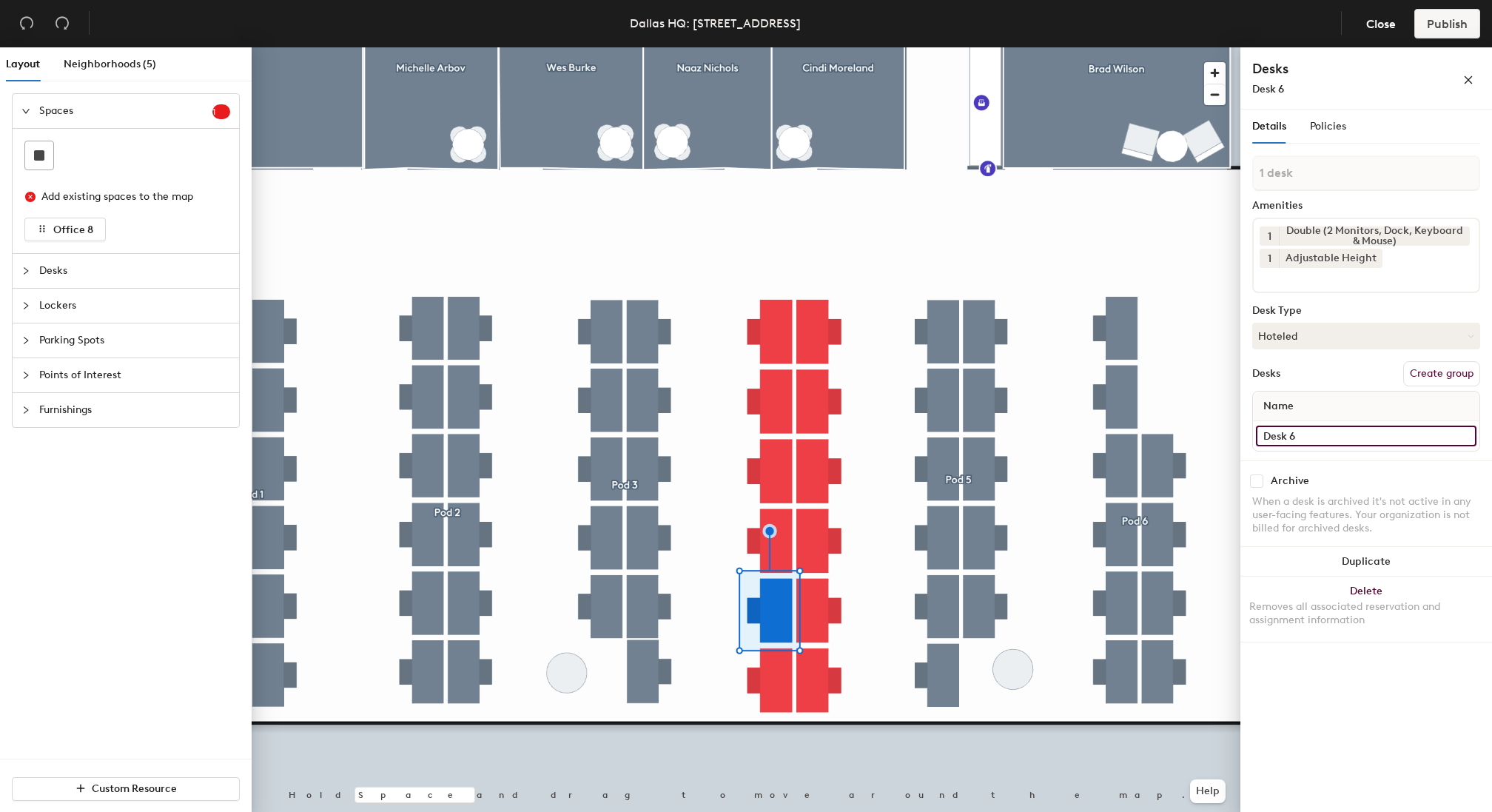
click at [1299, 432] on input "Desk 6" at bounding box center [1366, 435] width 221 height 20
type input "Desk 5"
click at [763, 48] on div at bounding box center [746, 48] width 989 height 0
click at [1299, 440] on input "Desk 8" at bounding box center [1366, 435] width 221 height 20
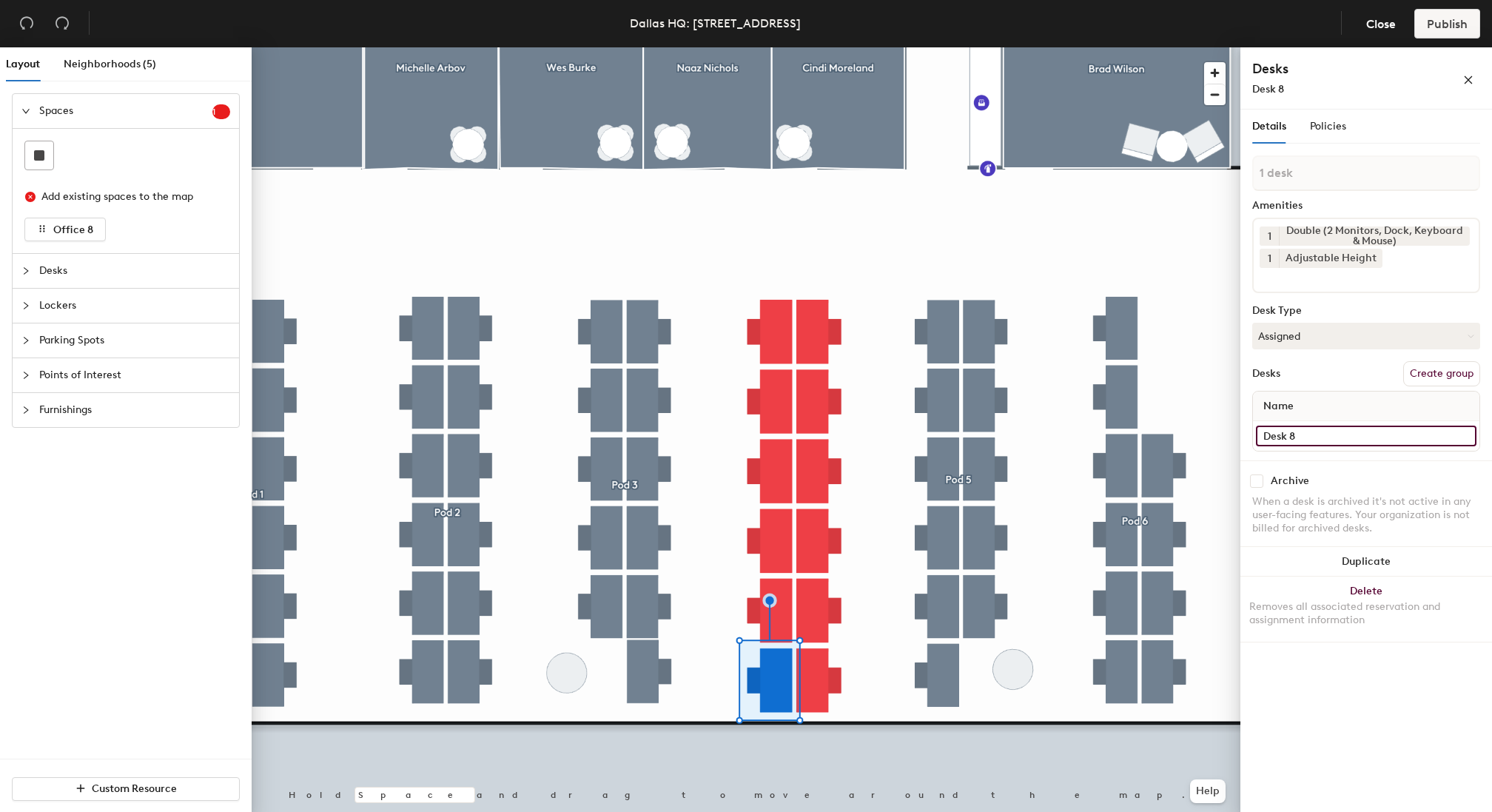
click at [1299, 440] on input "Desk 8" at bounding box center [1366, 435] width 221 height 20
type input "Desk 6"
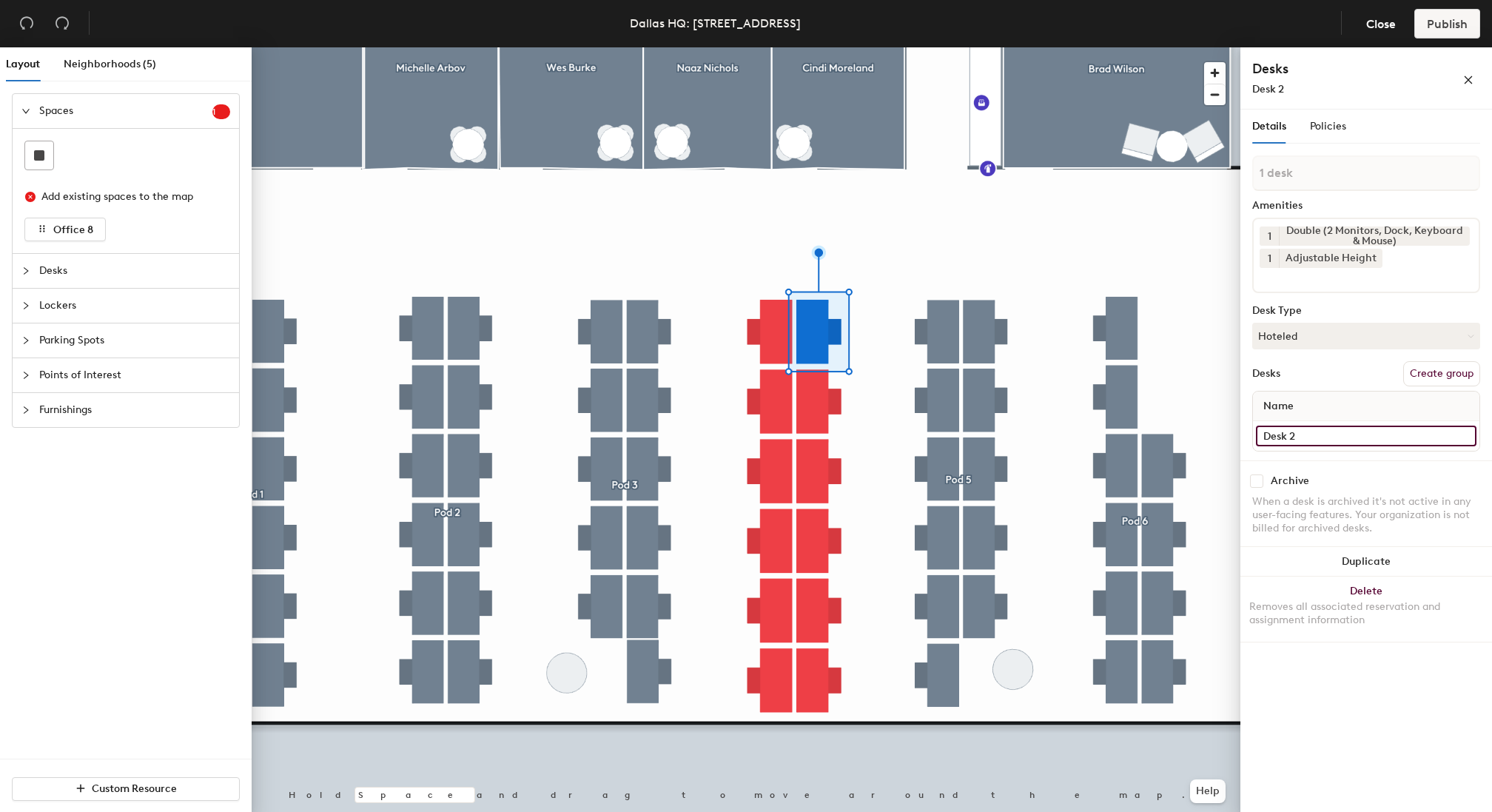
click at [1335, 444] on input "Desk 2" at bounding box center [1366, 435] width 221 height 20
type input "Desk 7"
click at [1326, 438] on input "Desk 3" at bounding box center [1366, 435] width 221 height 20
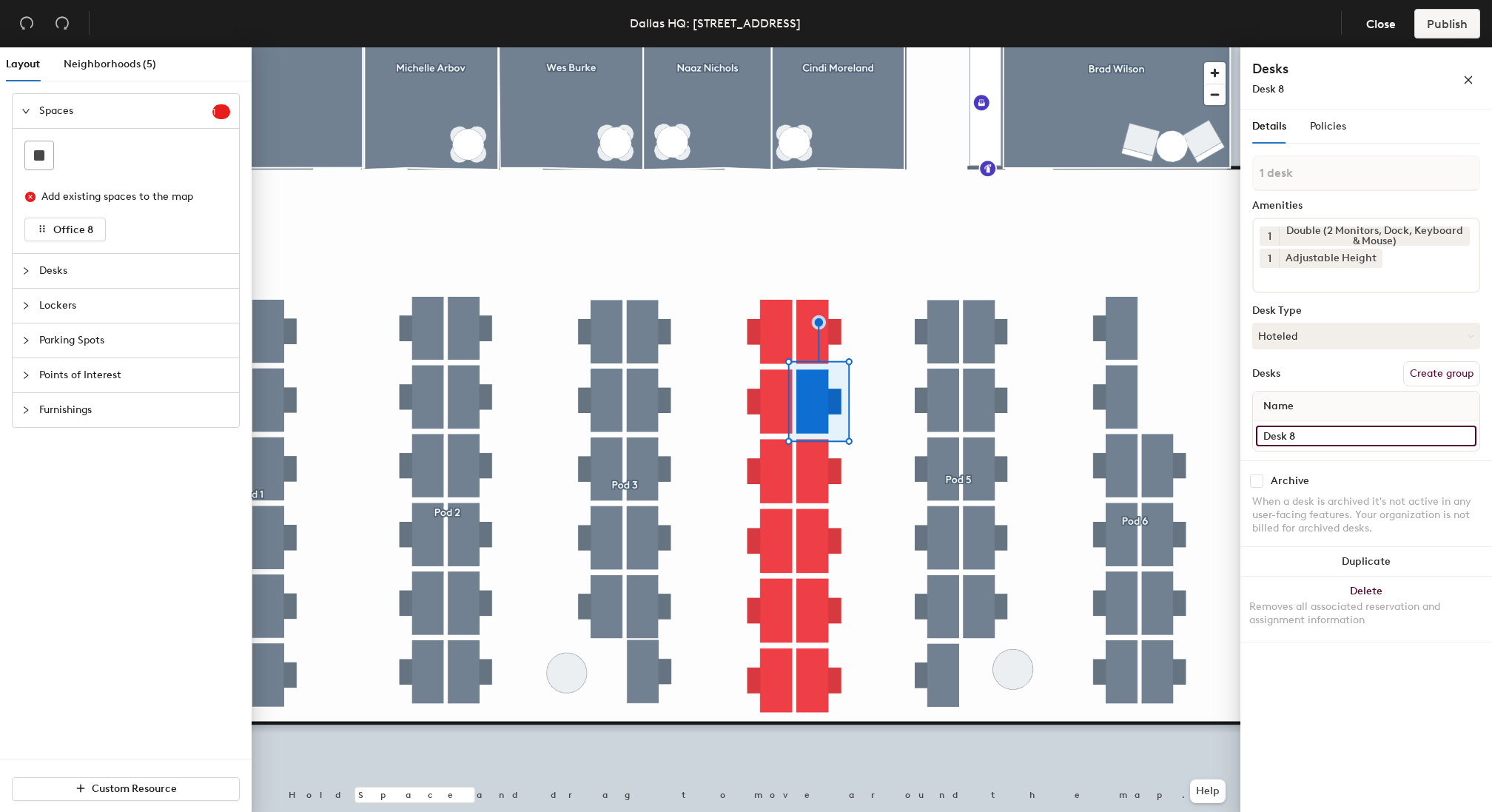
type input "Desk 8"
click at [1326, 437] on input "Desk 4" at bounding box center [1366, 435] width 221 height 20
type input "Desk 9"
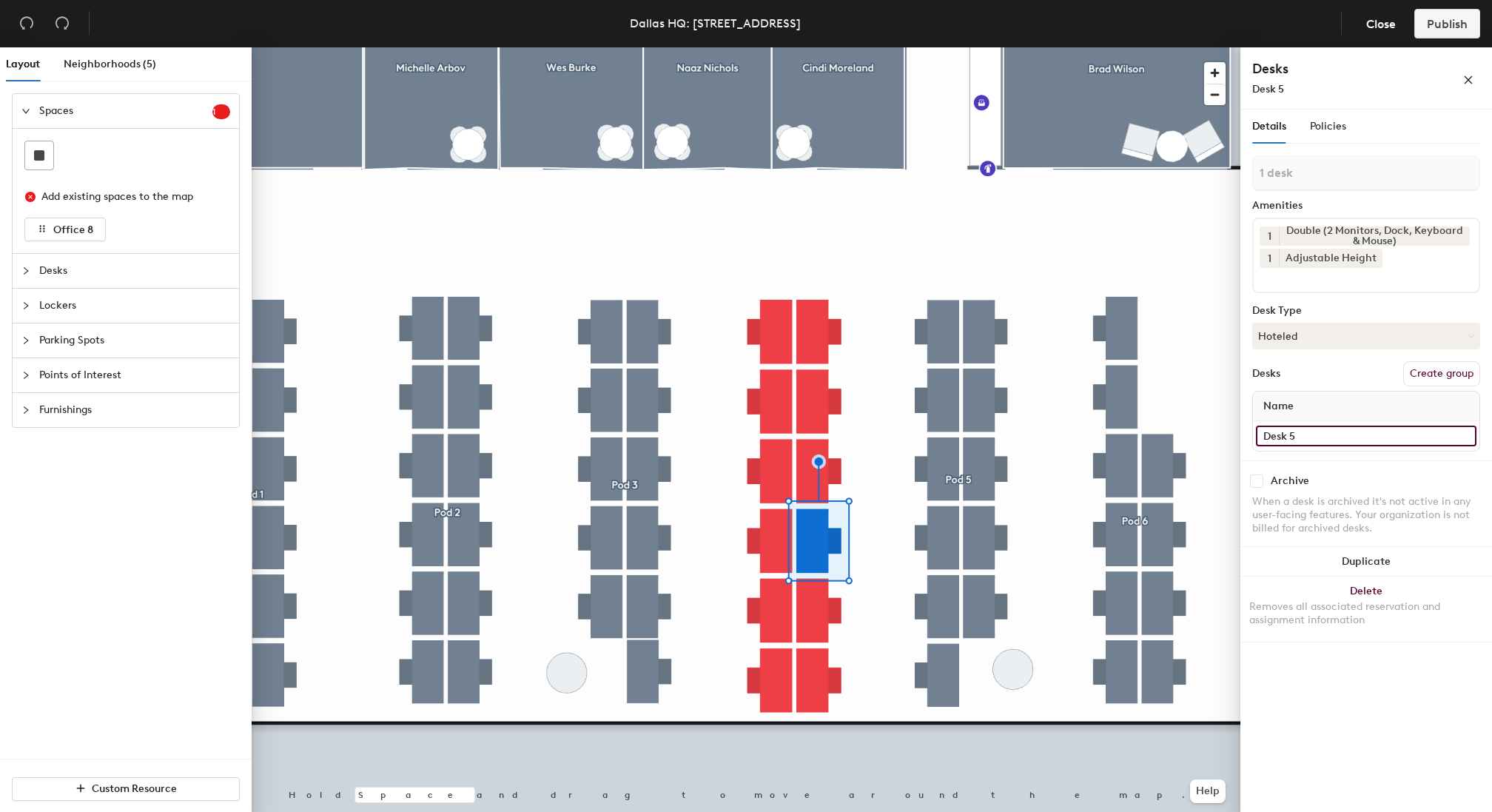
click at [1321, 431] on input "Desk 5" at bounding box center [1366, 435] width 221 height 20
type input "Desk 10"
click at [1314, 443] on input "Desk 6" at bounding box center [1366, 435] width 221 height 20
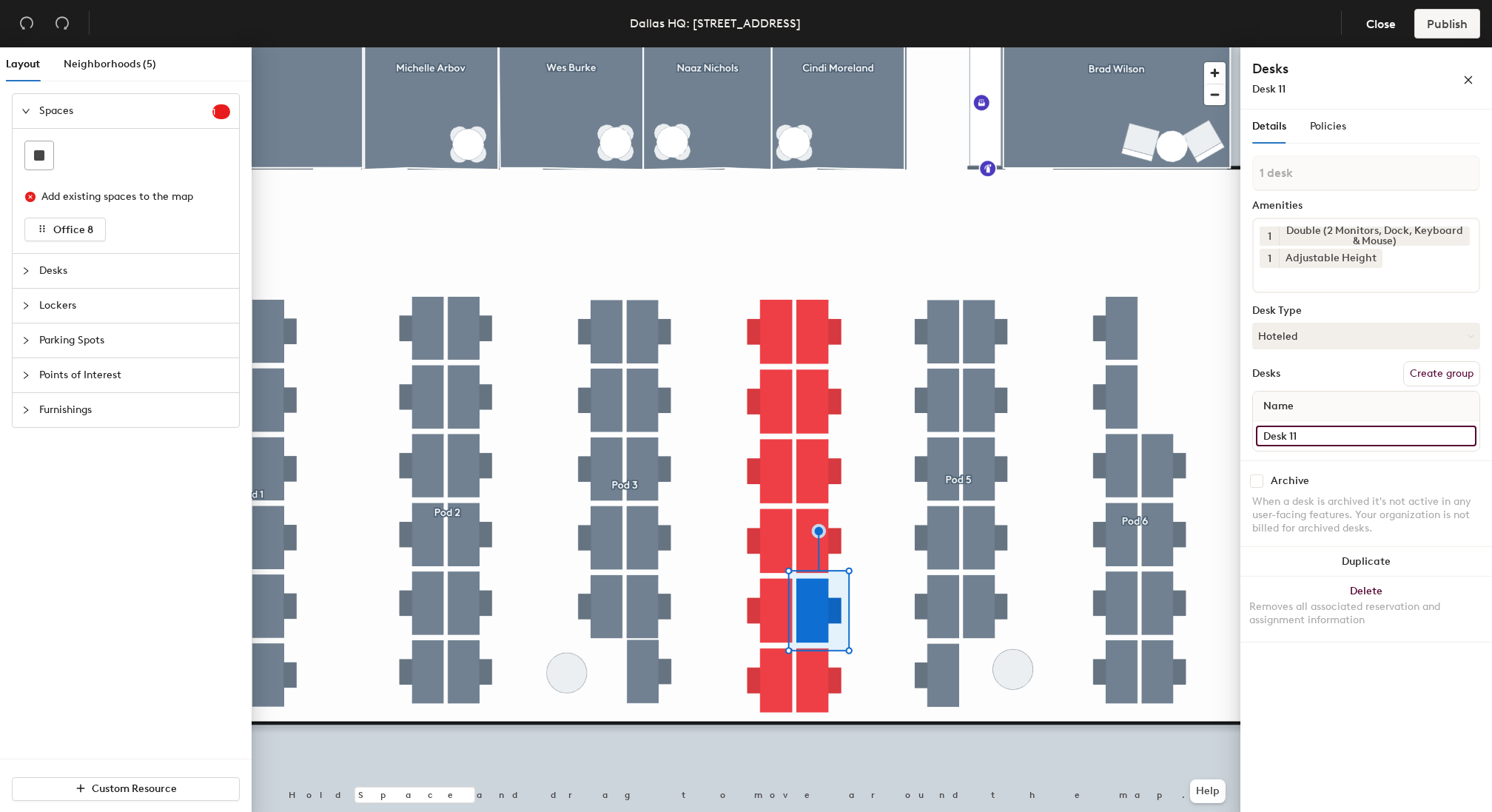
type input "Desk 11"
click at [820, 48] on div at bounding box center [746, 48] width 989 height 0
click at [1328, 437] on input "Desk 7" at bounding box center [1366, 435] width 221 height 20
type input "Desk 12"
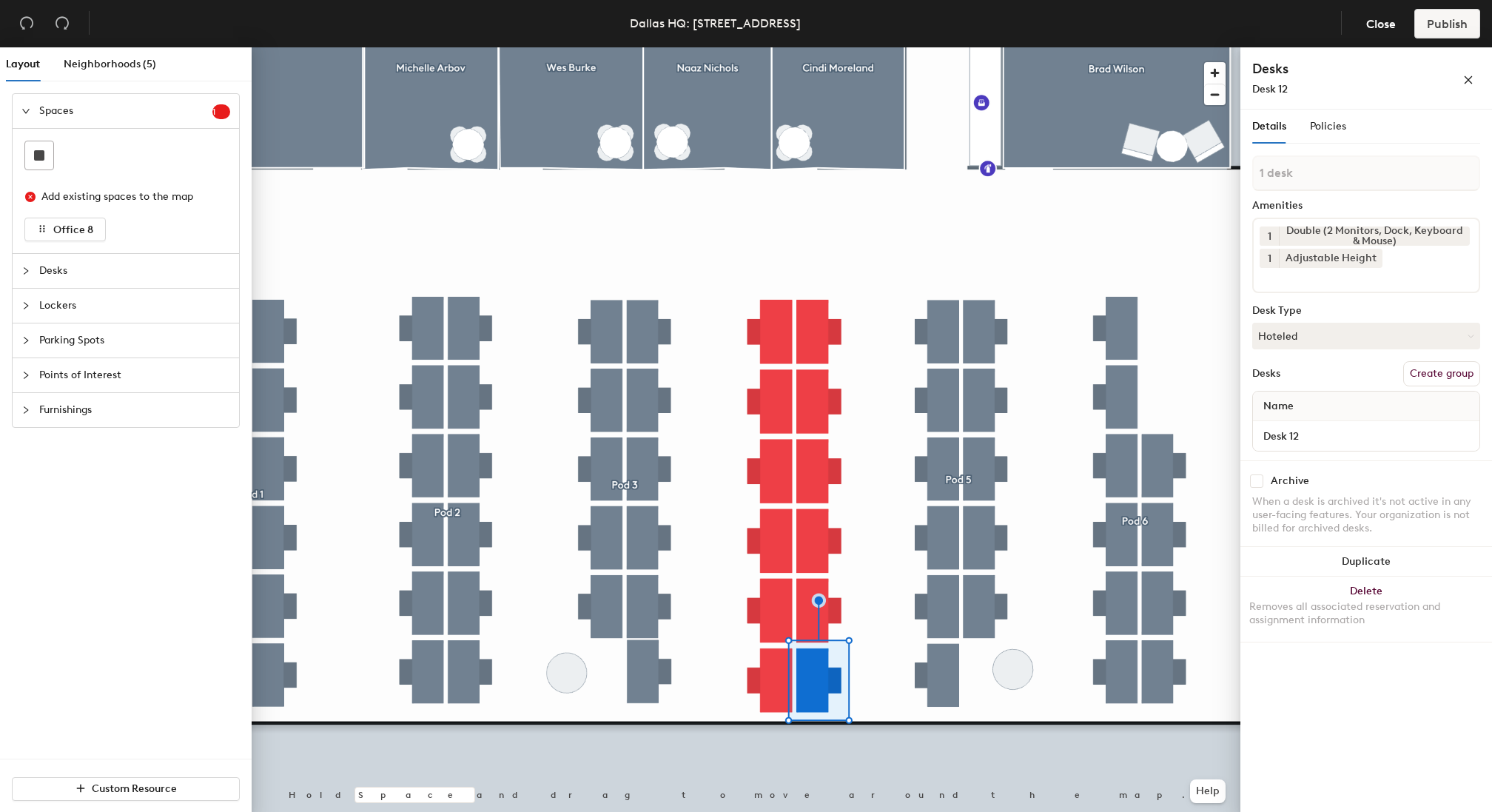
click at [1365, 711] on div "Details Policies 1 desk Amenities 1 Double (2 Monitors, Dock, Keyboard & Mouse)…" at bounding box center [1366, 464] width 251 height 708
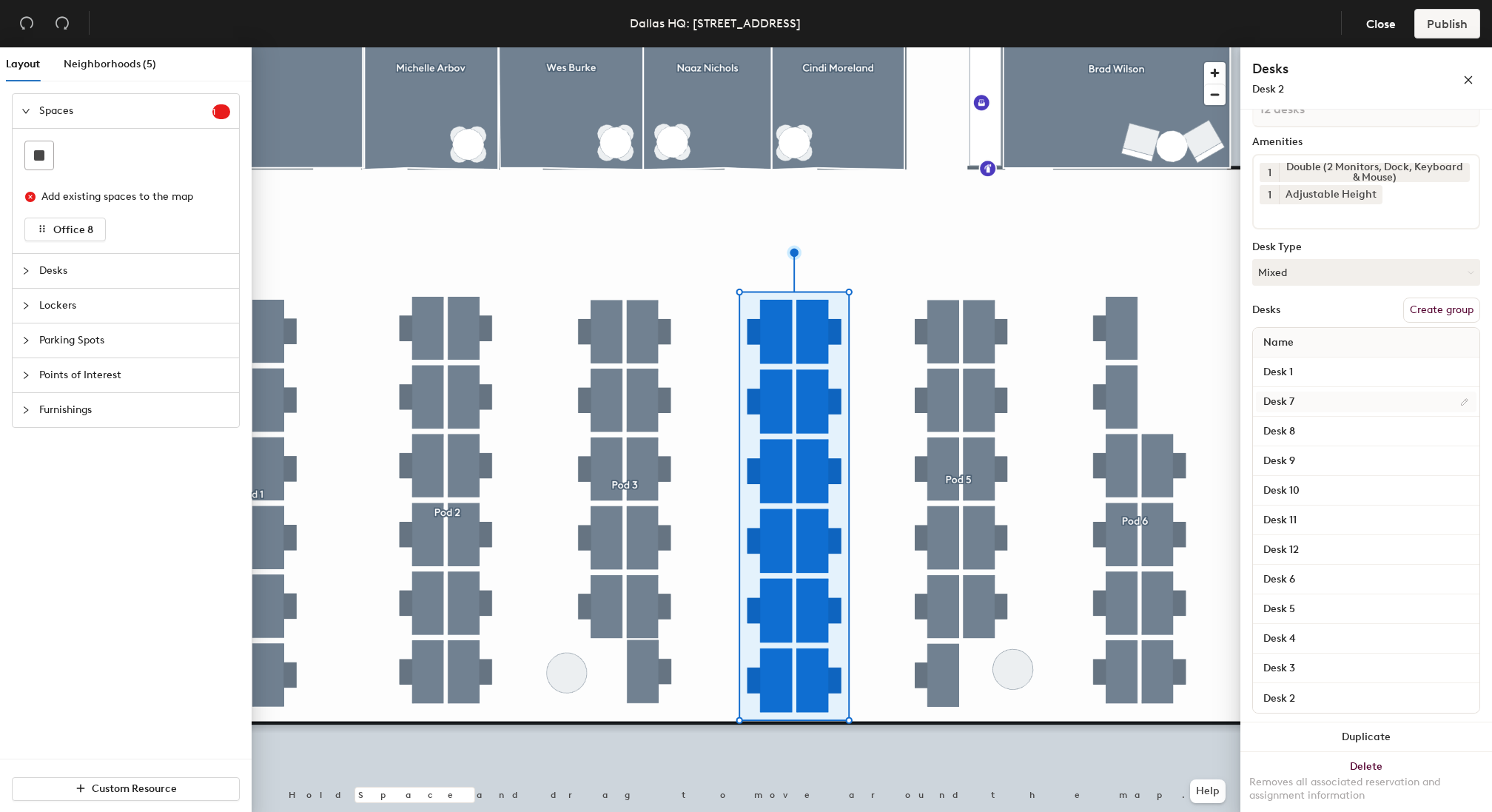
scroll to position [72, 0]
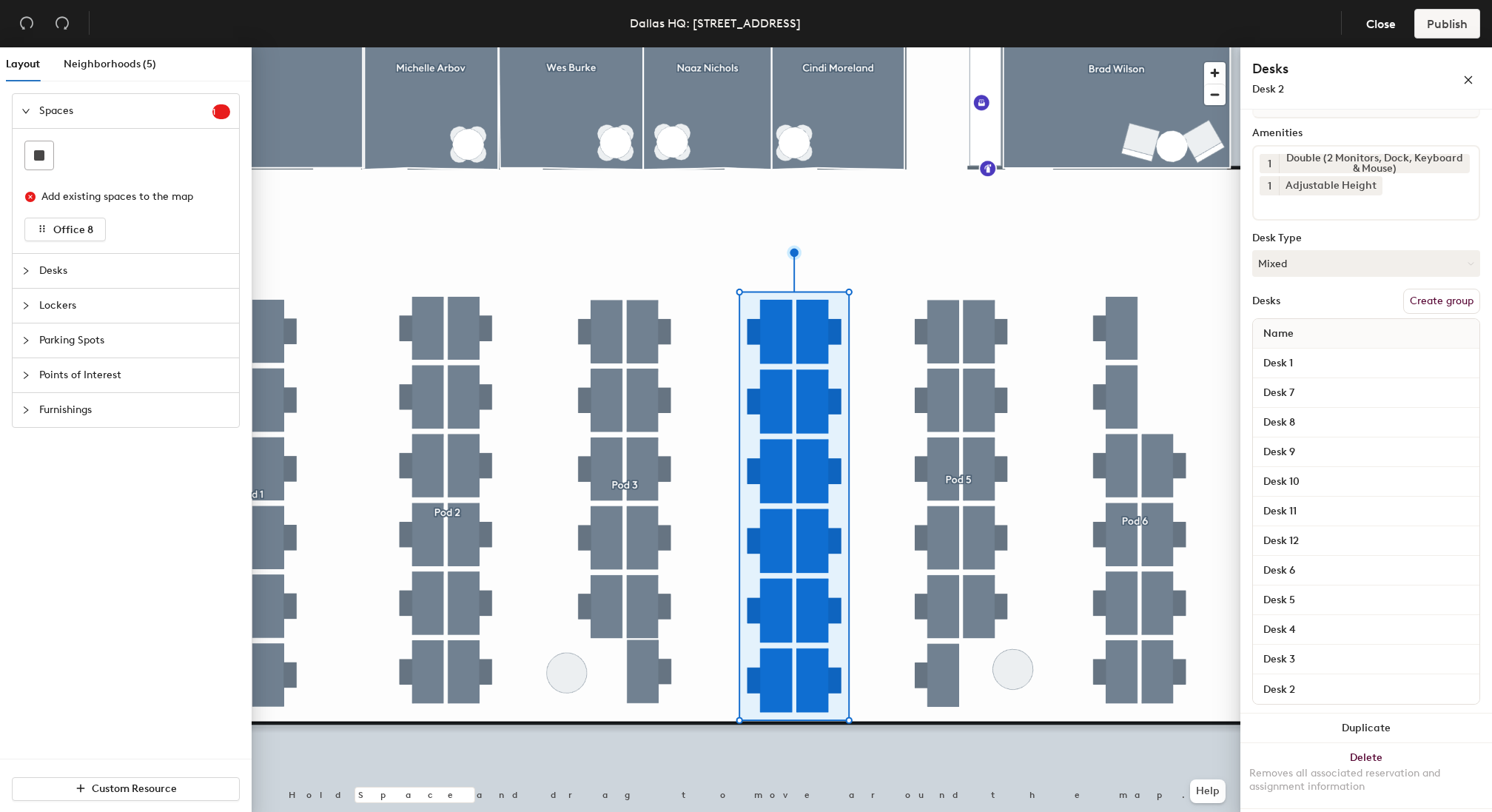
click at [1435, 303] on button "Create group" at bounding box center [1442, 302] width 77 height 26
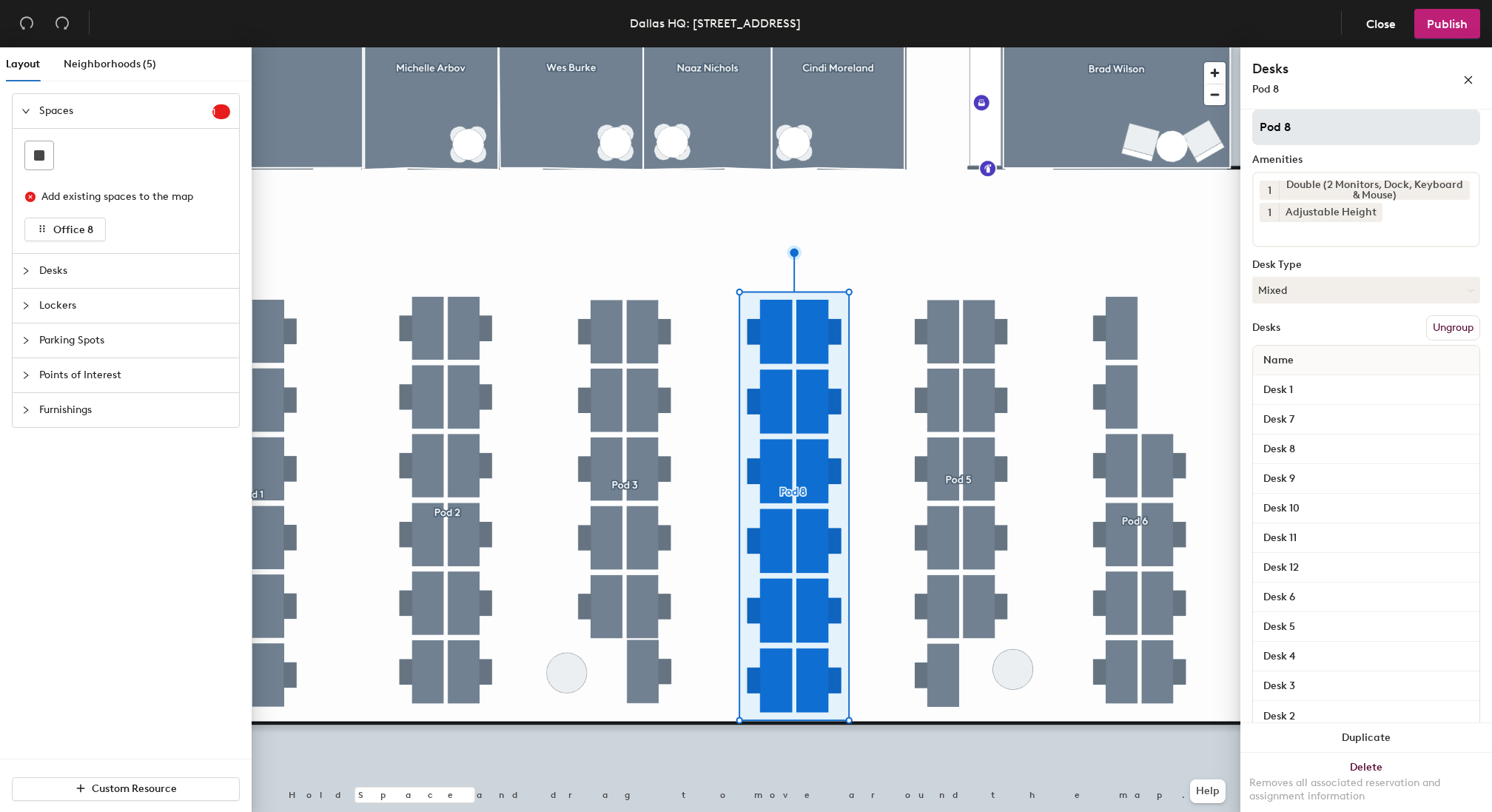
click at [1299, 129] on input "Pod 8" at bounding box center [1367, 128] width 228 height 36
type input "Pod 4"
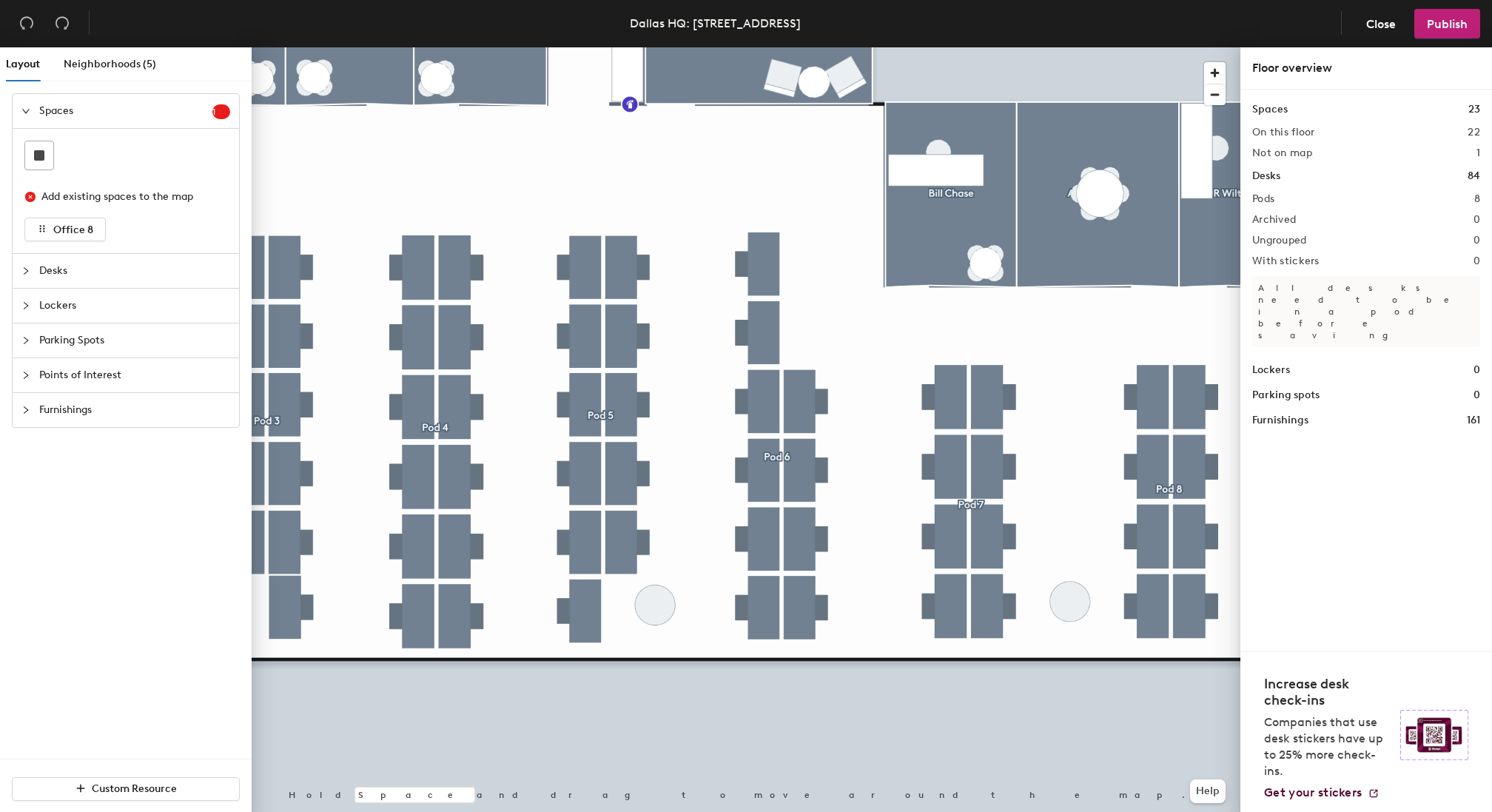
click at [904, 48] on div at bounding box center [746, 48] width 989 height 0
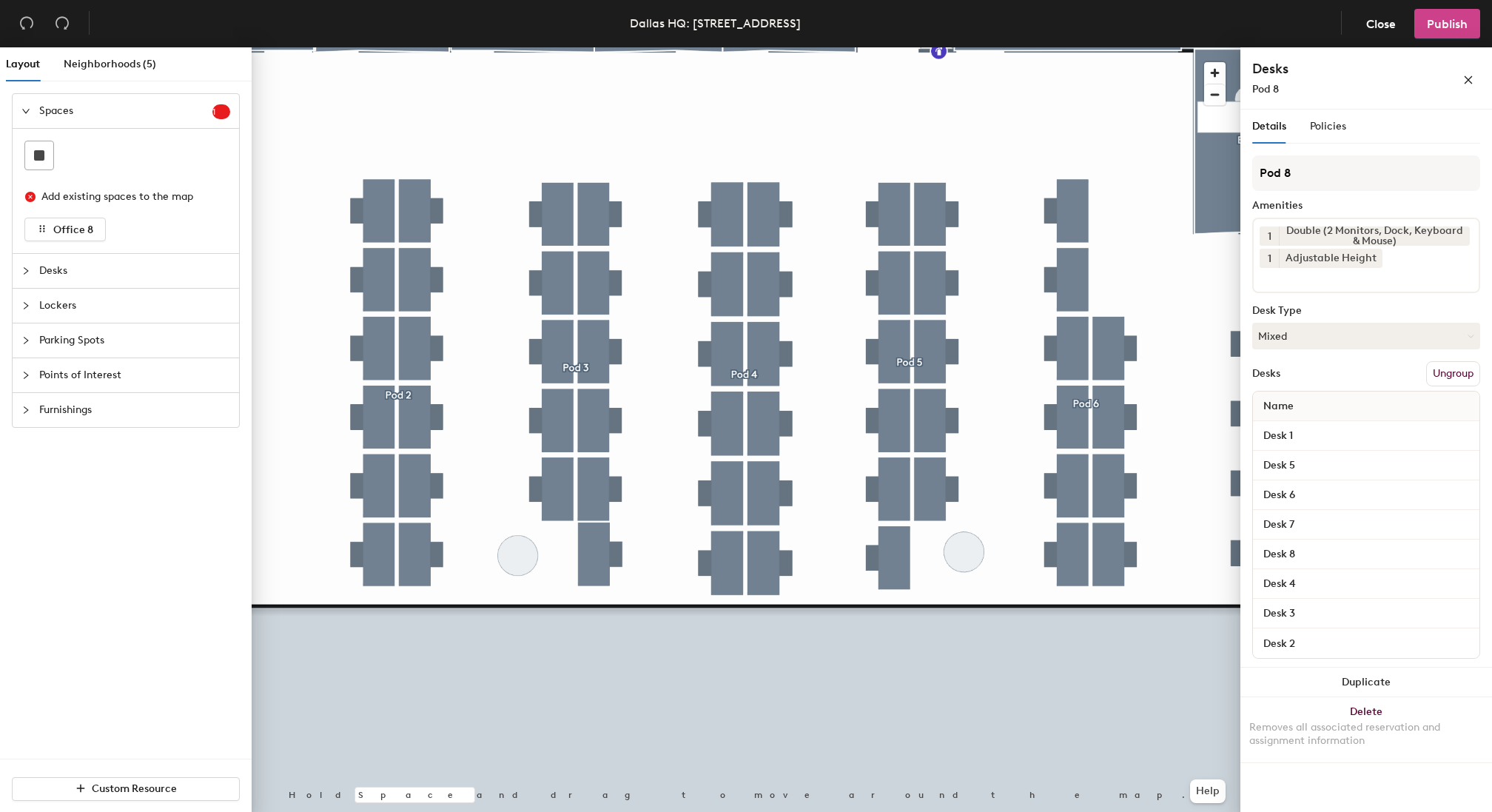
click at [1439, 30] on span "Publish" at bounding box center [1448, 24] width 41 height 14
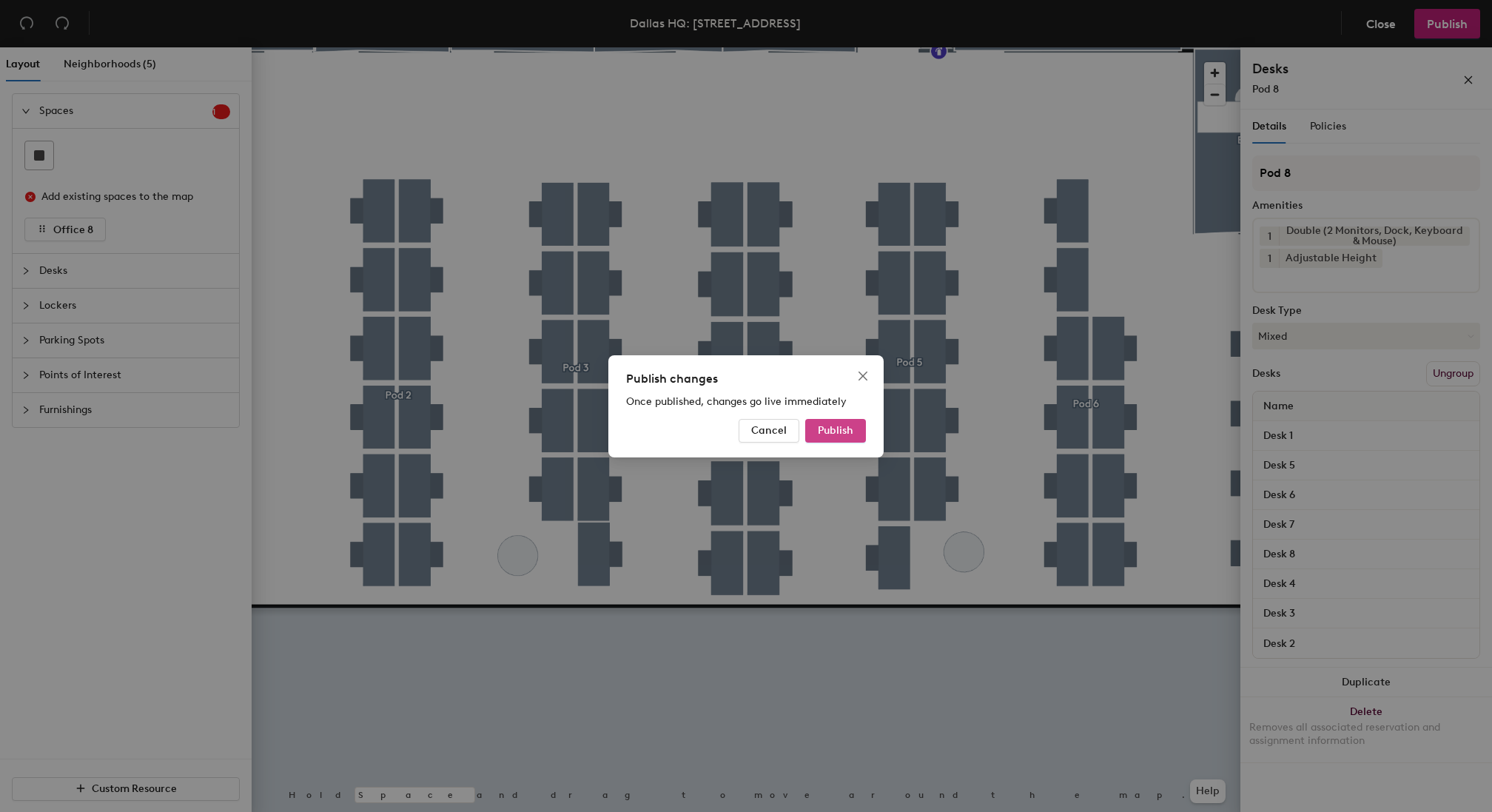
click at [847, 430] on span "Publish" at bounding box center [836, 430] width 36 height 13
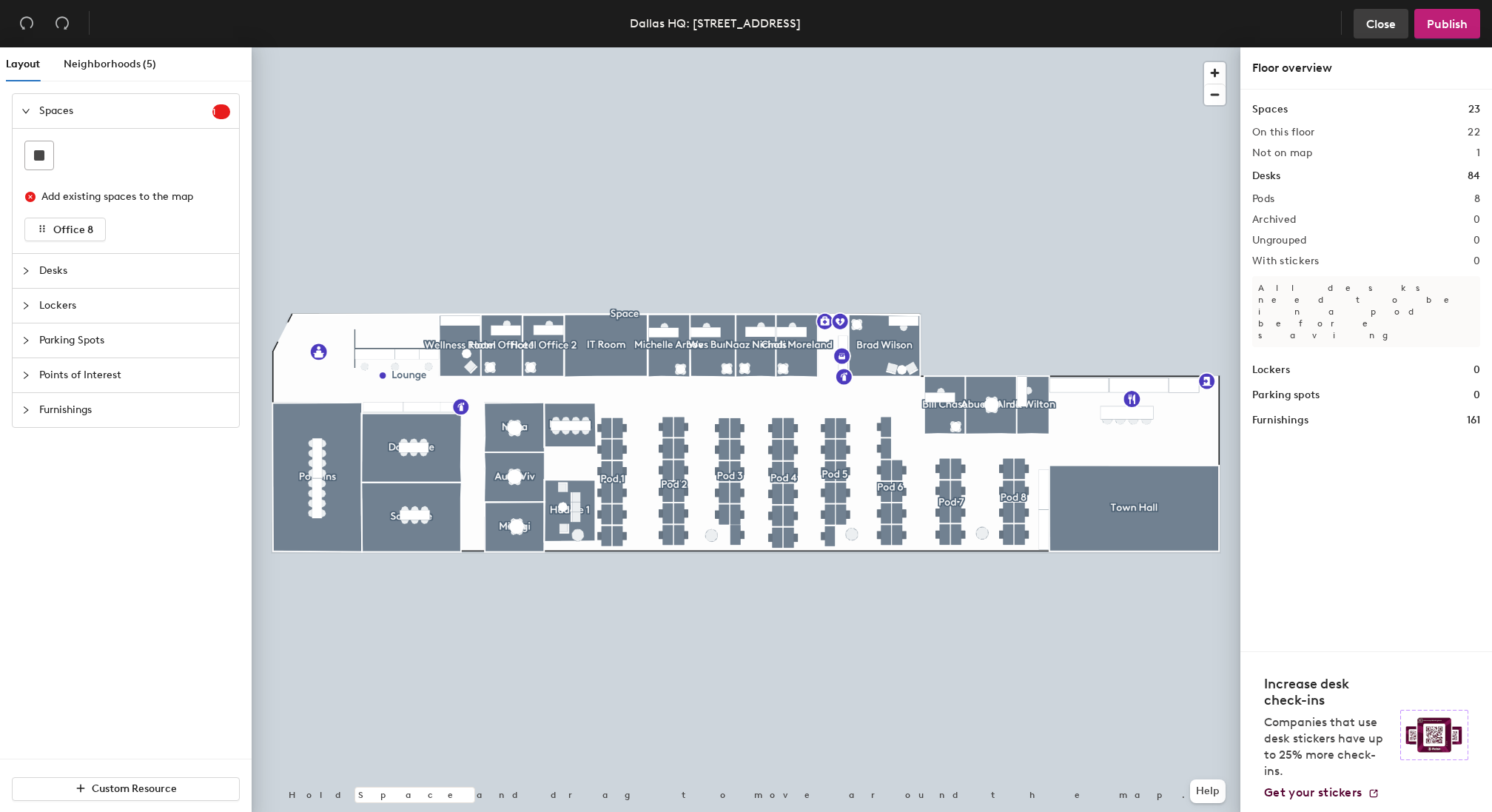
click at [1383, 32] on button "Close" at bounding box center [1381, 23] width 55 height 30
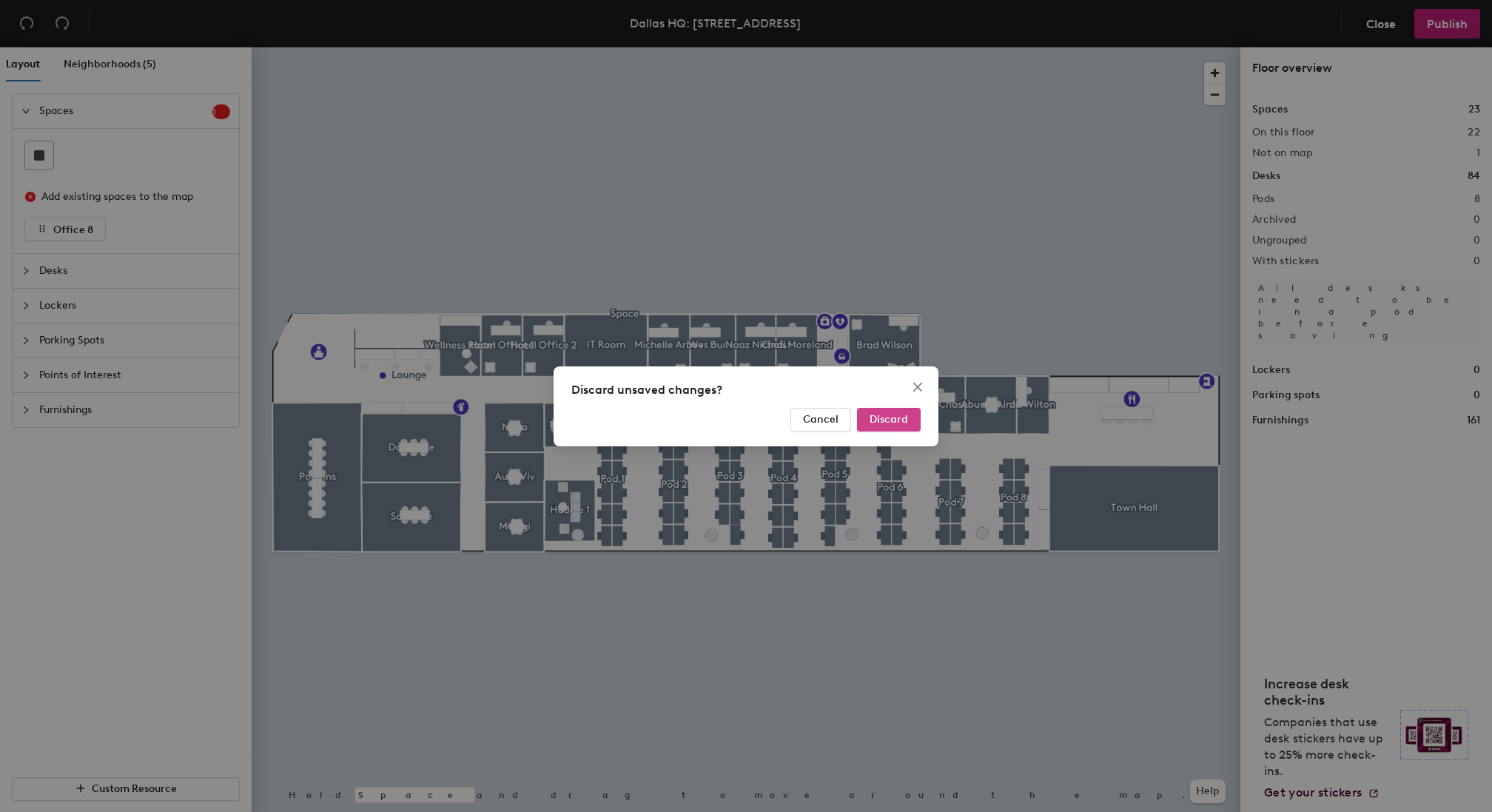
click at [902, 418] on span "Discard" at bounding box center [889, 419] width 38 height 13
